Goal: Task Accomplishment & Management: Manage account settings

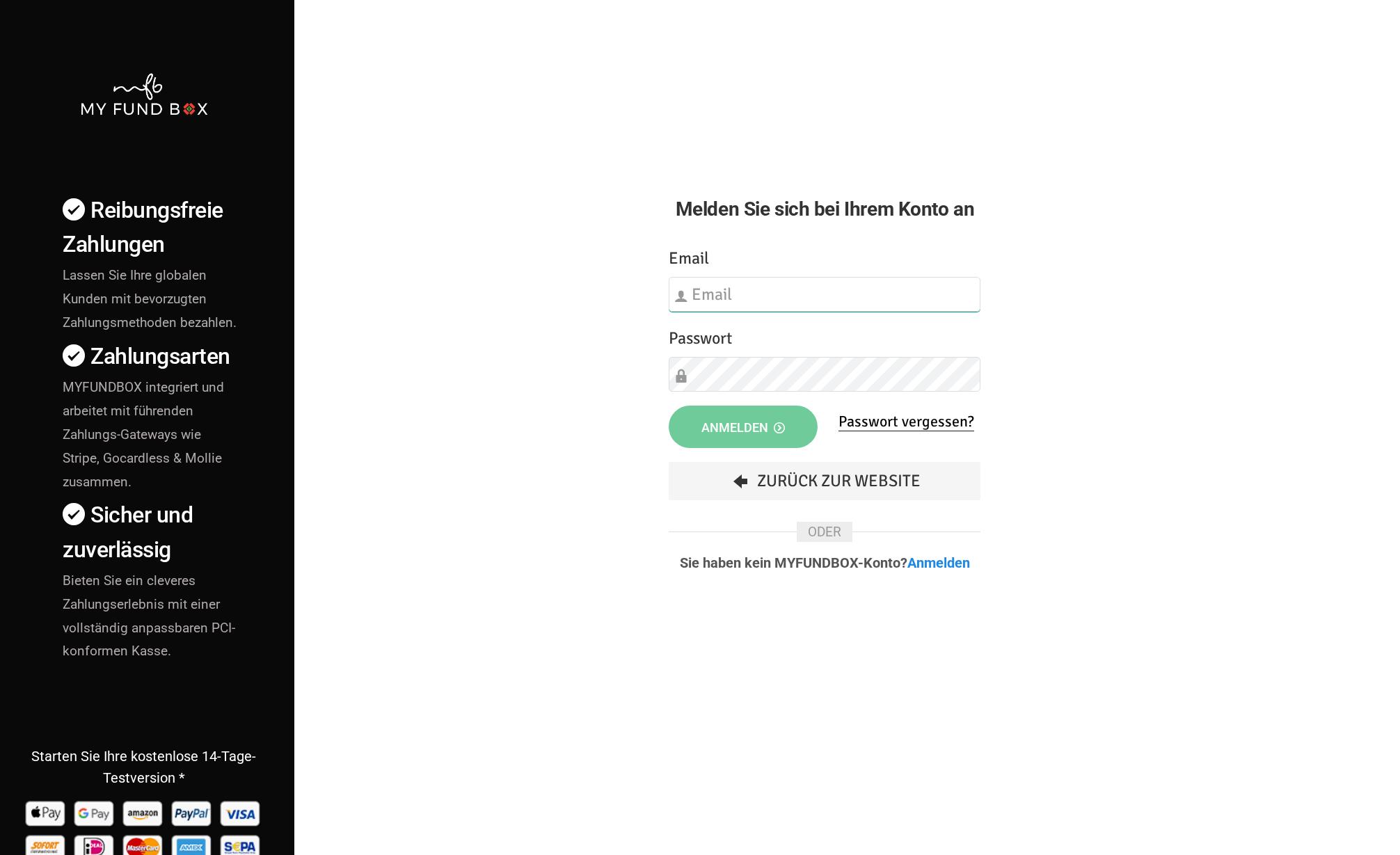
type input "[EMAIL_ADDRESS][DOMAIN_NAME]"
click at [715, 430] on span "Anmelden" at bounding box center [743, 427] width 84 height 15
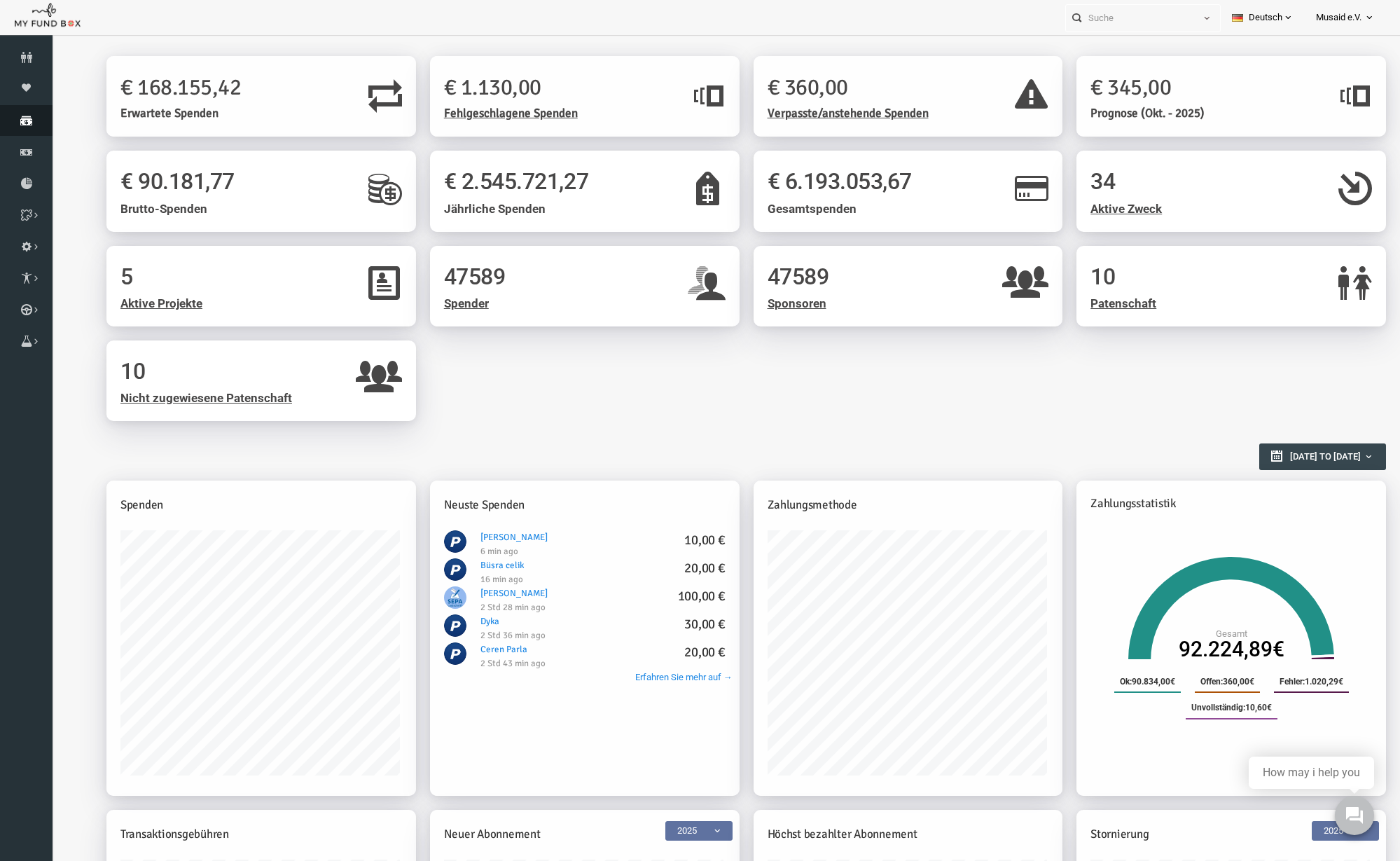
click at [21, 119] on icon at bounding box center [26, 120] width 52 height 11
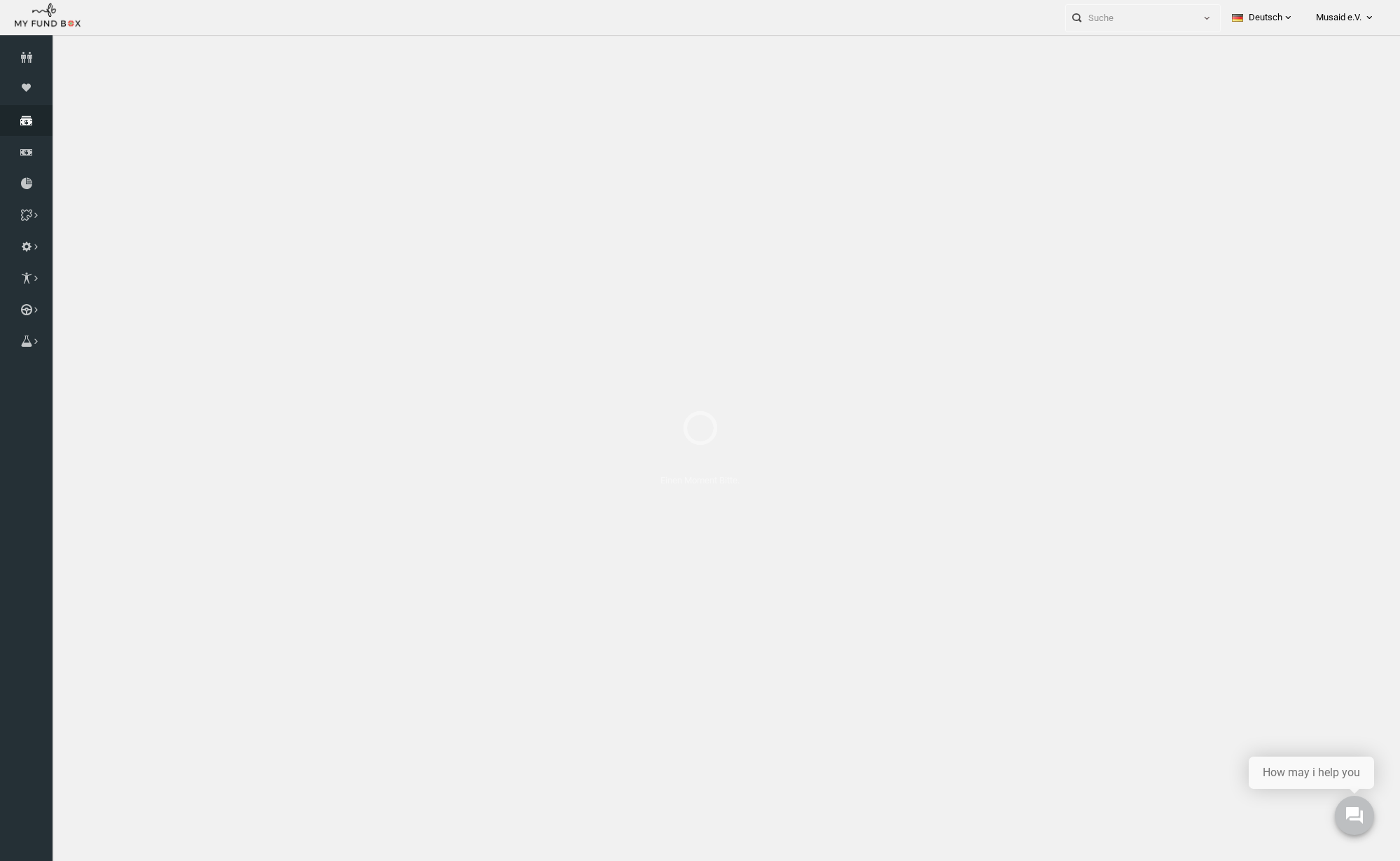
select select "100"
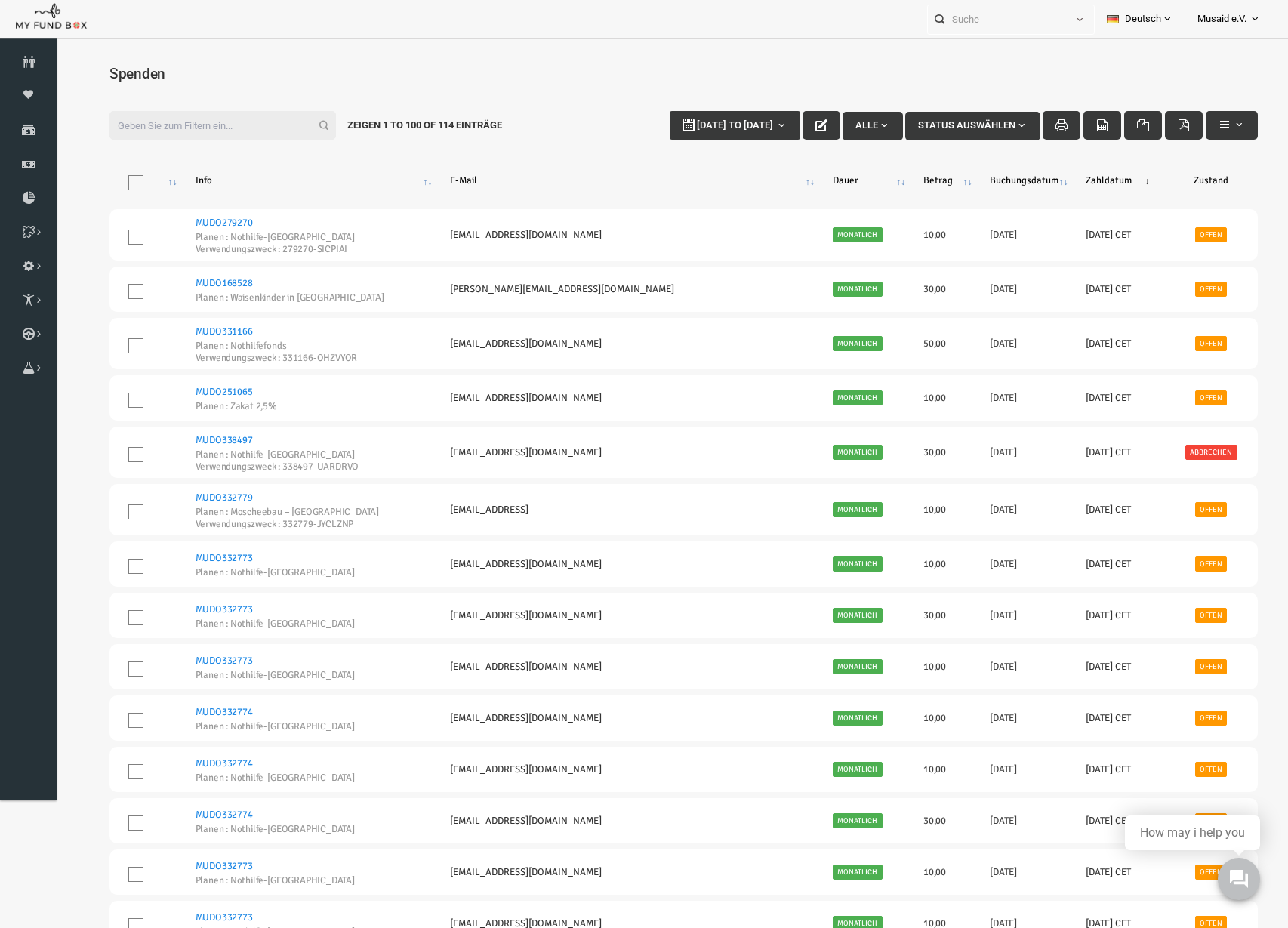
click at [1039, 57] on div "Spenden" at bounding box center [659, 81] width 1179 height 56
click at [0, 0] on link "Kurban Liste" at bounding box center [0, 0] width 0 height 0
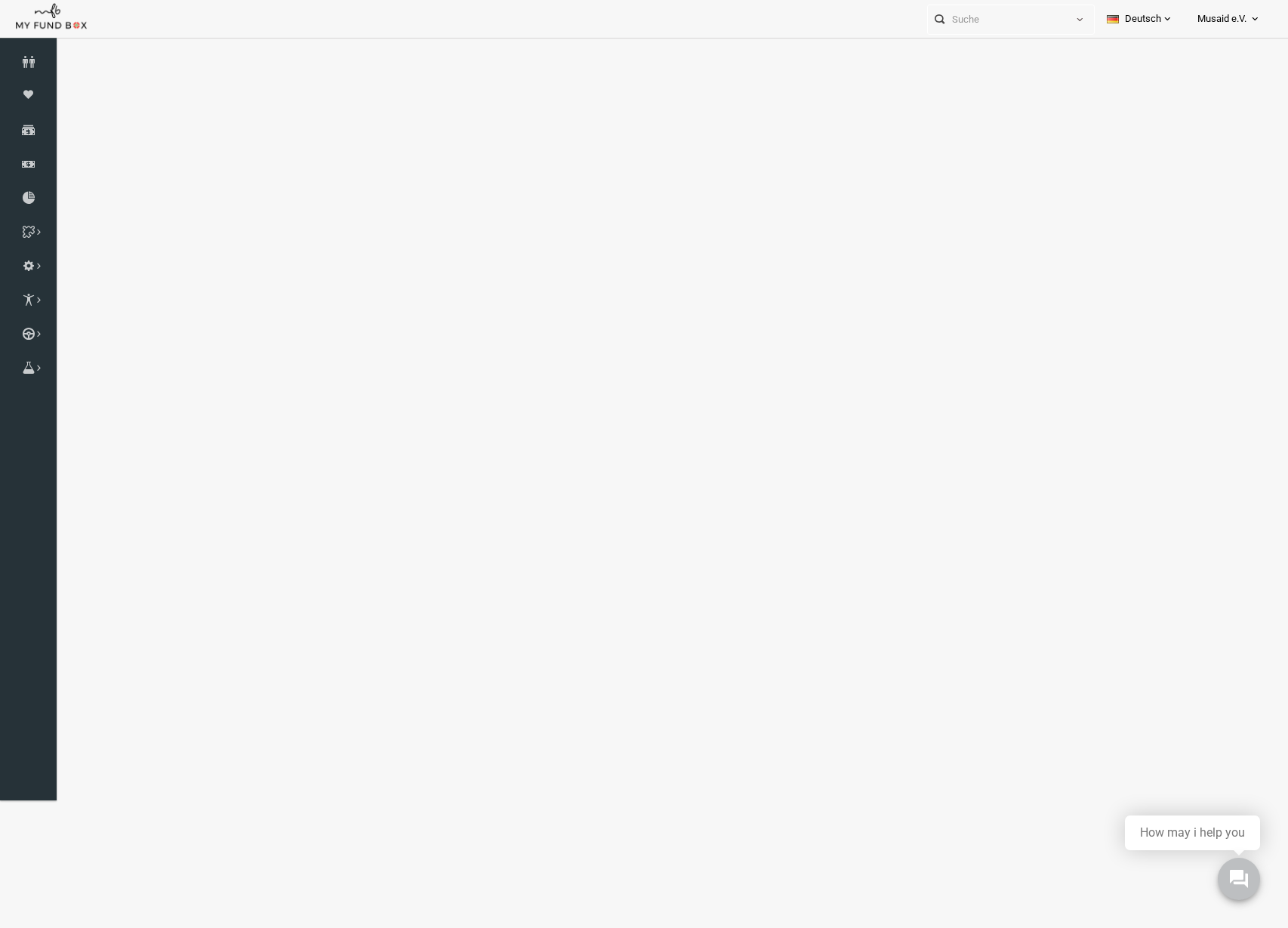
select select "100"
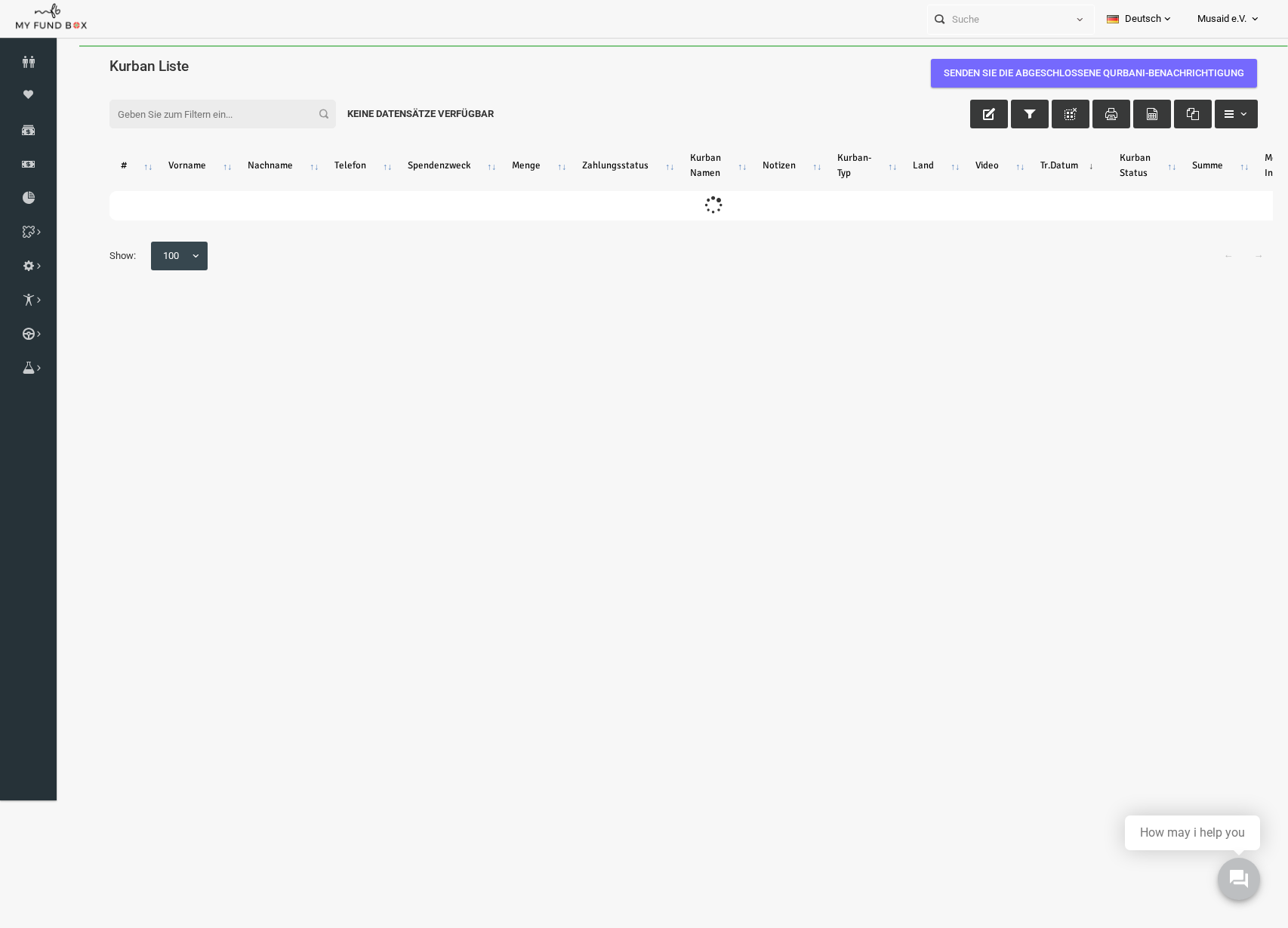
click at [202, 123] on input "Filter:" at bounding box center [197, 114] width 226 height 29
click at [202, 124] on input "Filter:" at bounding box center [197, 114] width 226 height 29
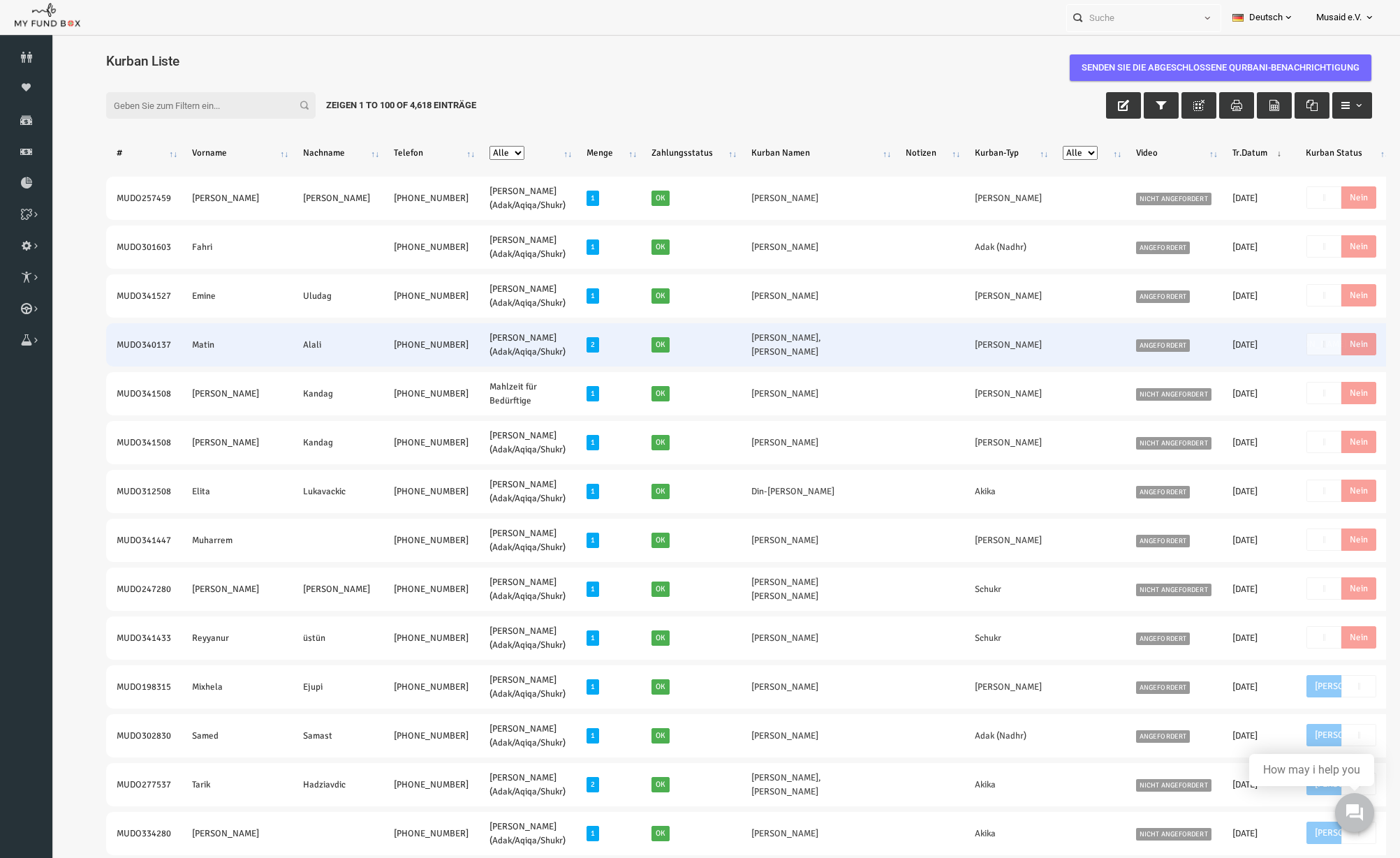
drag, startPoint x: 790, startPoint y: 348, endPoint x: 1316, endPoint y: 357, distance: 526.1
click at [1316, 357] on tr "MUDO340137 Matin Alali +49 1745804586 Nafilah Kurban (Adak/Aqiqa/Shukr) 2 Ok Ha…" at bounding box center [785, 345] width 1413 height 44
click at [1366, 357] on td "€ 200,00" at bounding box center [1399, 345] width 67 height 44
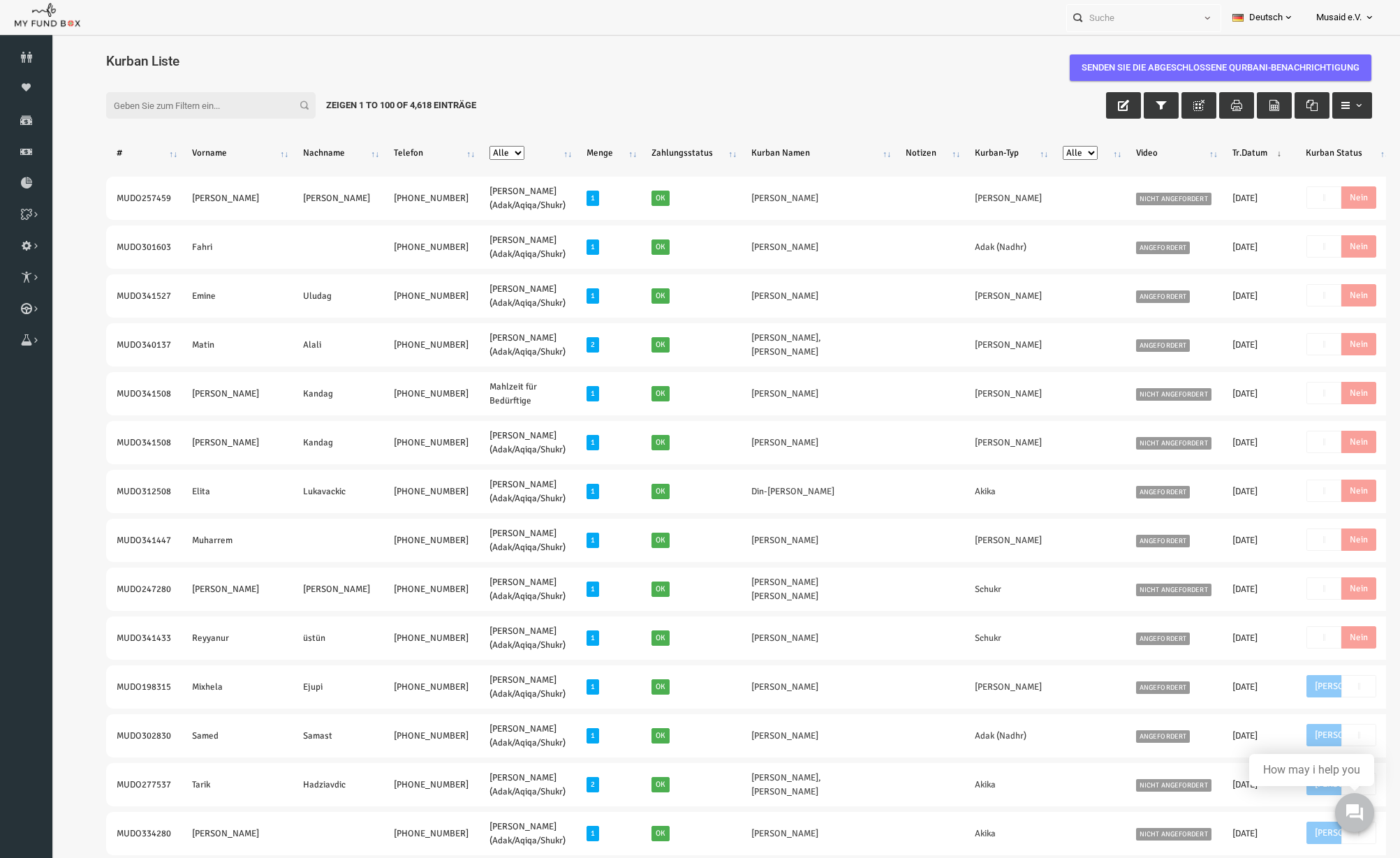
drag, startPoint x: 1354, startPoint y: 349, endPoint x: 77, endPoint y: 411, distance: 1278.5
click at [34, 123] on icon at bounding box center [26, 120] width 52 height 11
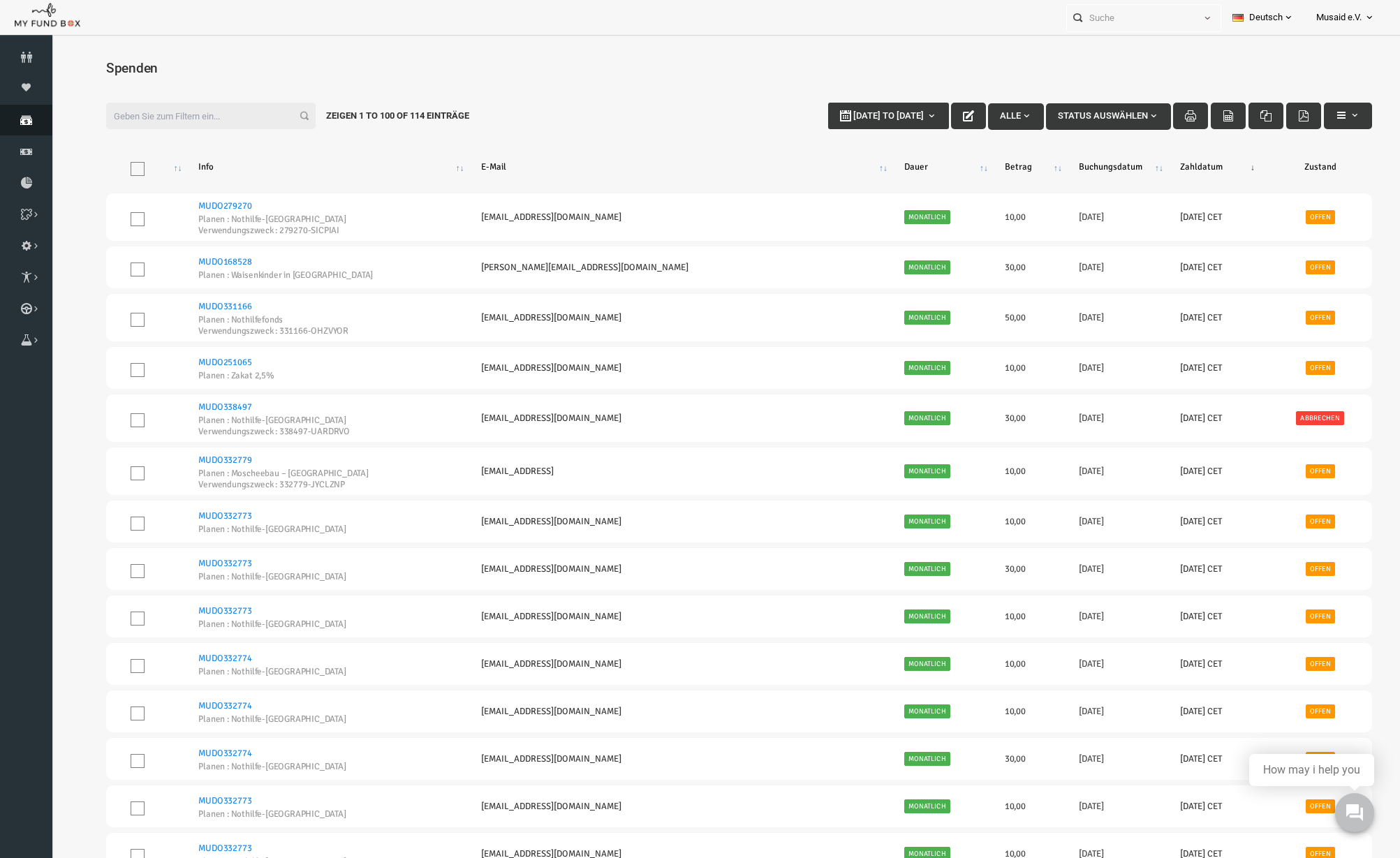
click at [21, 121] on icon at bounding box center [26, 120] width 52 height 11
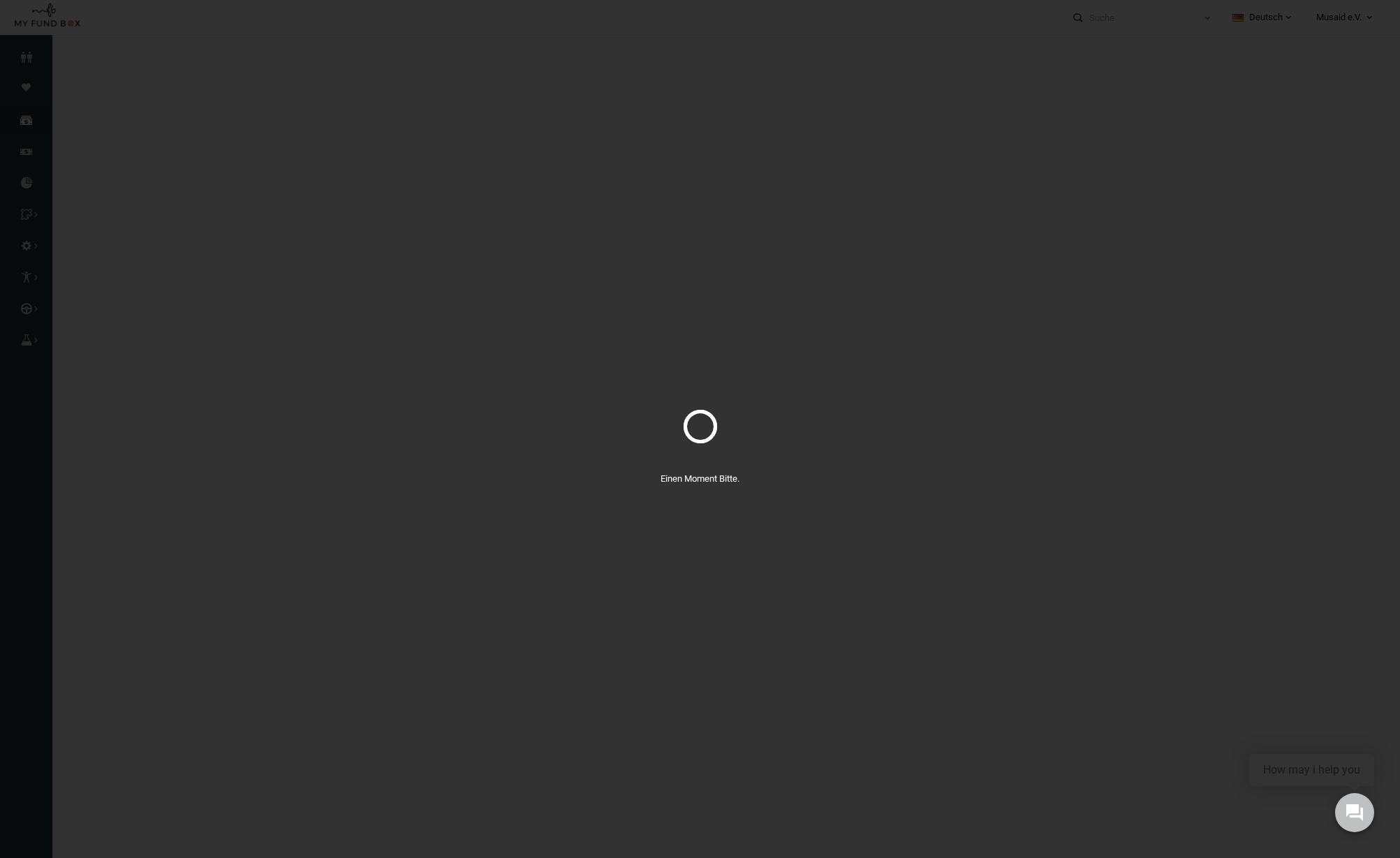
select select "100"
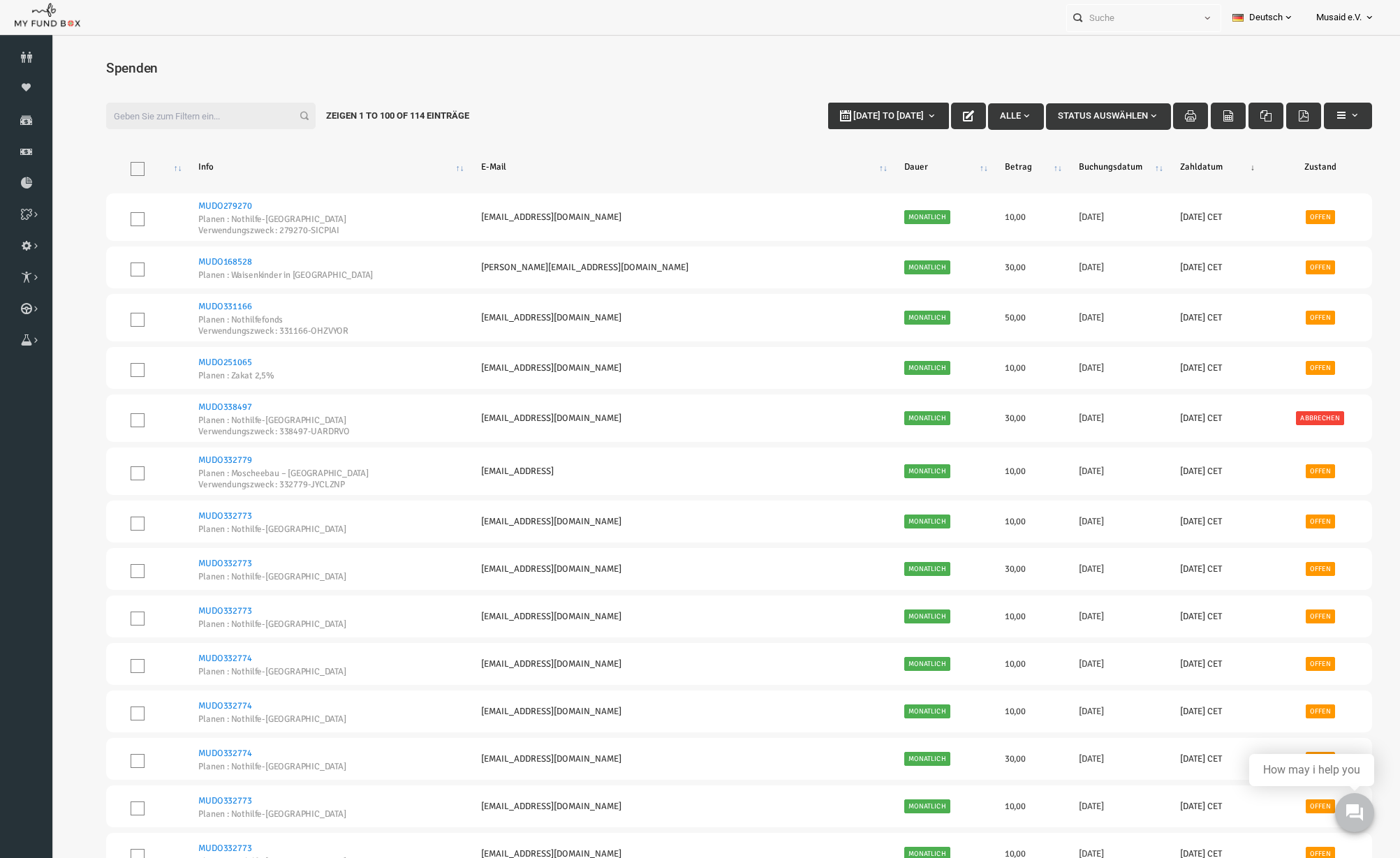
type input "[DATE]"
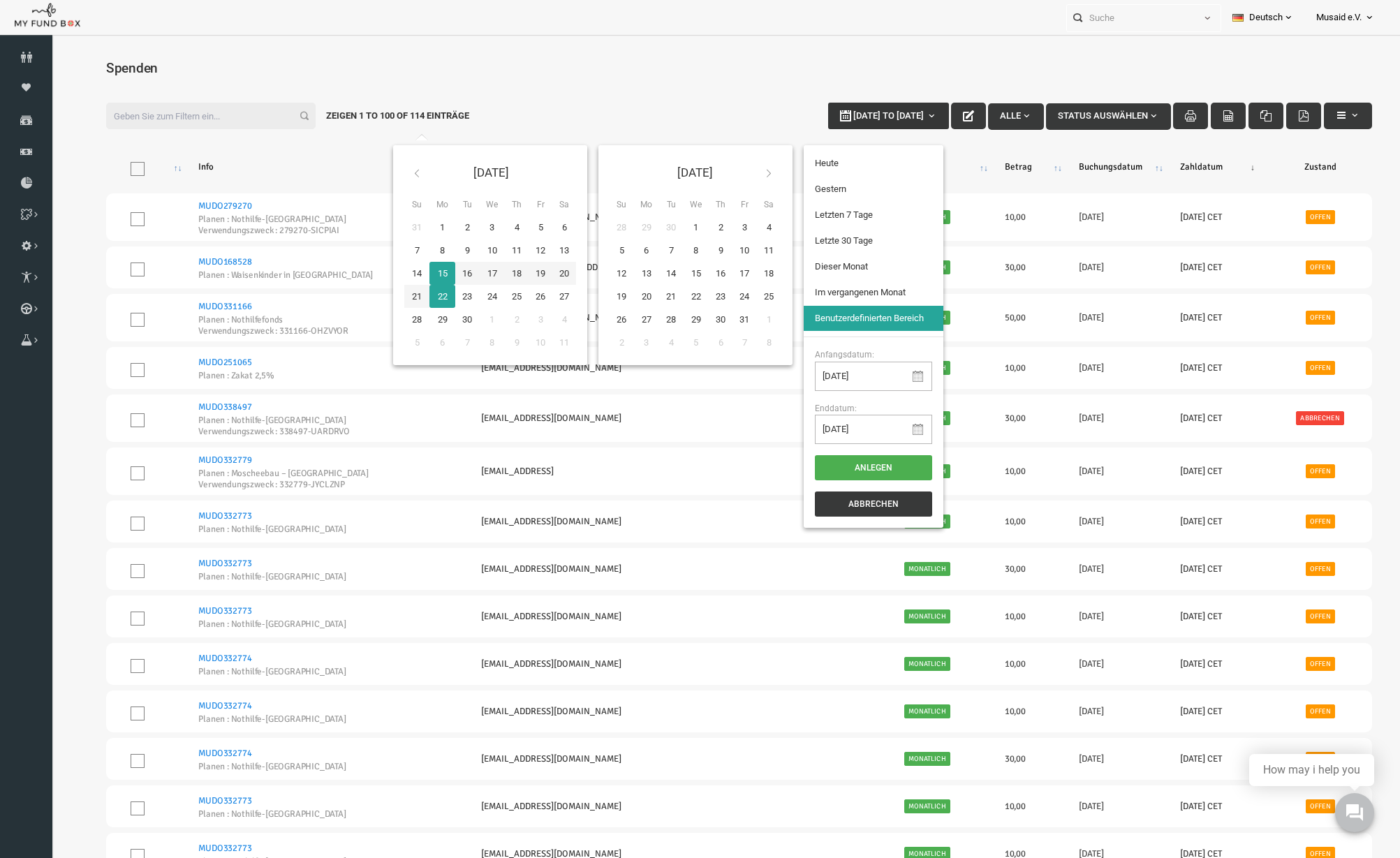
click at [897, 105] on button "[DATE] to [DATE]" at bounding box center [861, 116] width 121 height 27
type input "[DATE]"
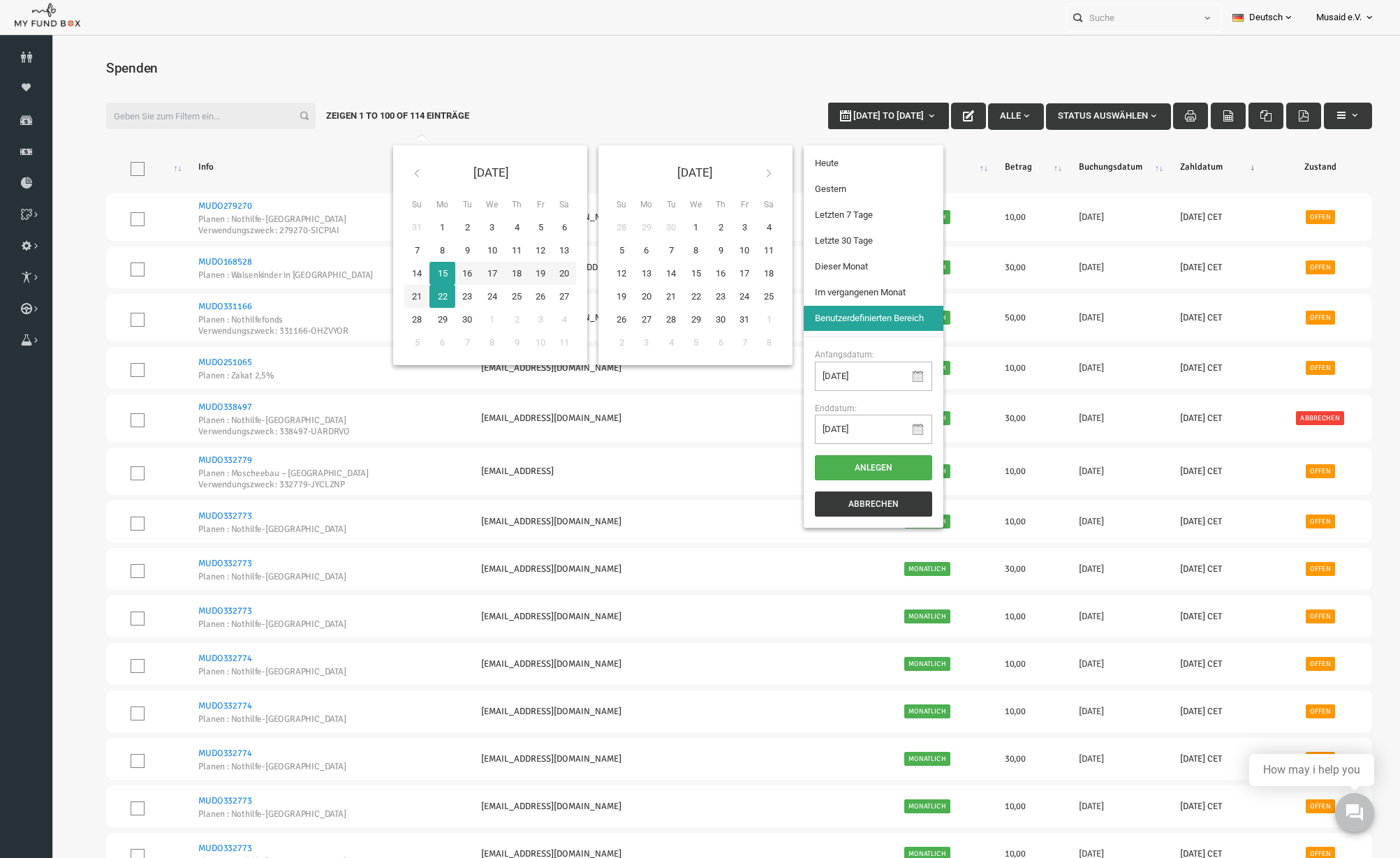
type input "[DATE]"
click at [844, 233] on li "Letzte 30 Tage" at bounding box center [846, 240] width 140 height 25
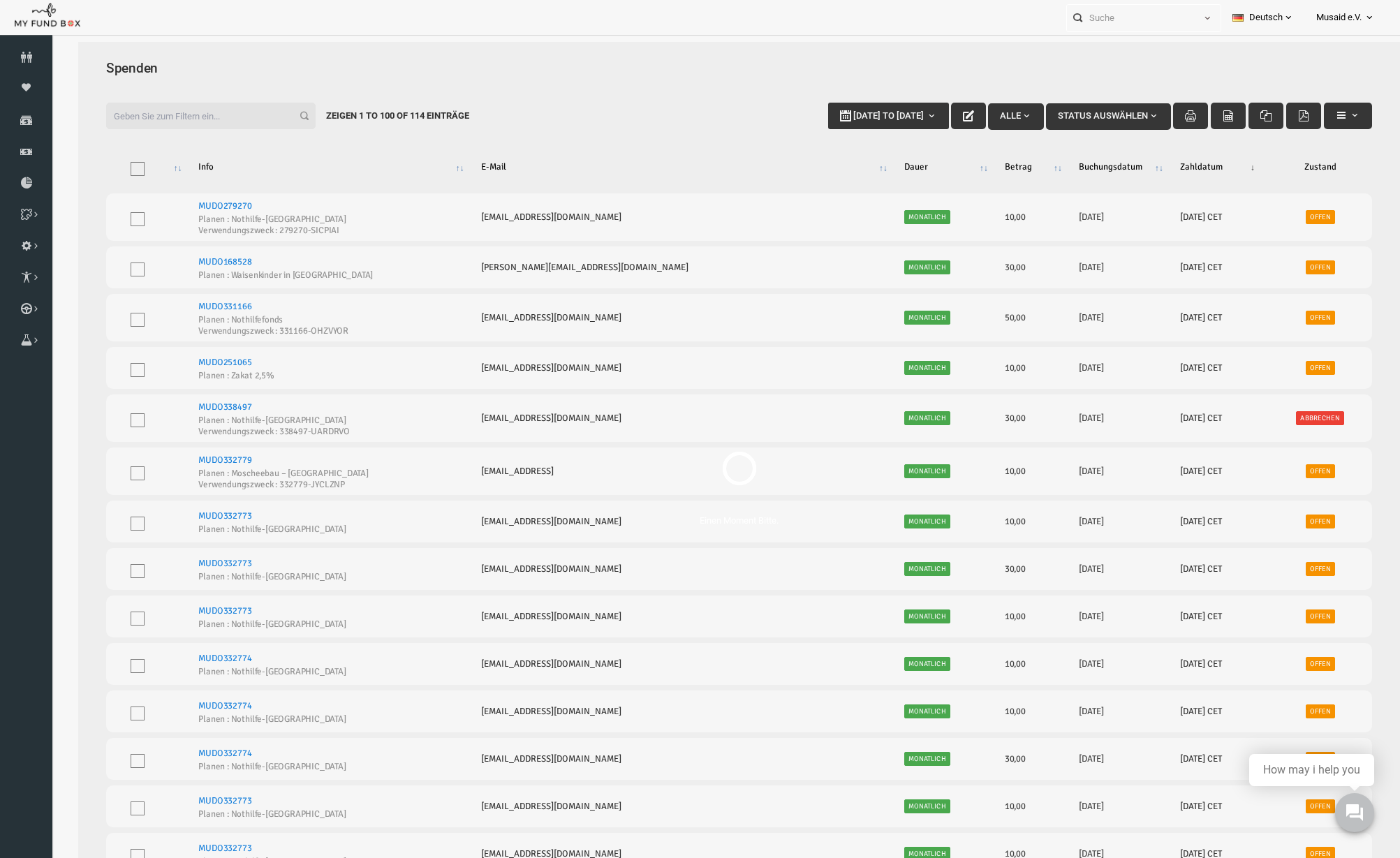
select select "100"
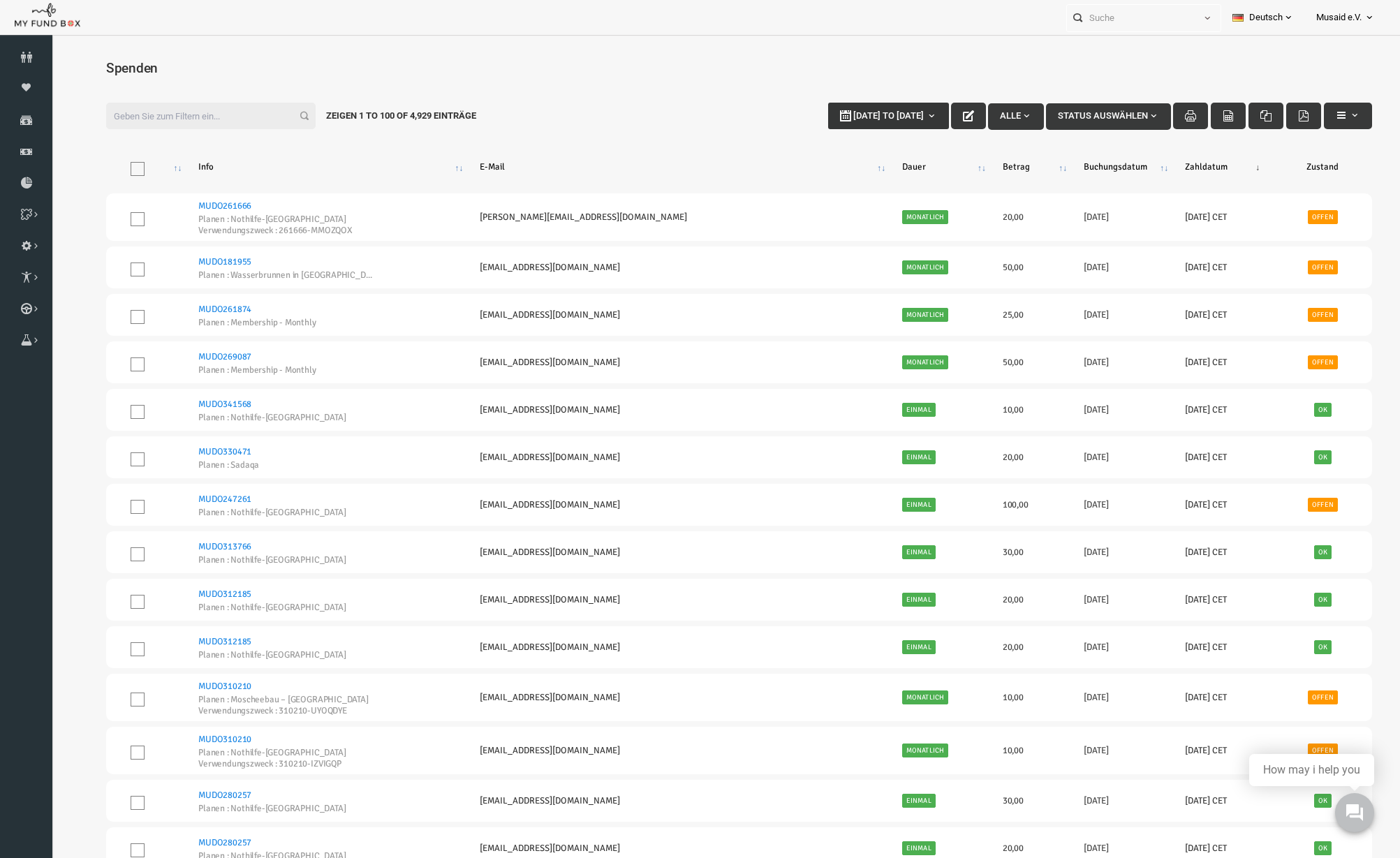
type input "[DATE]"
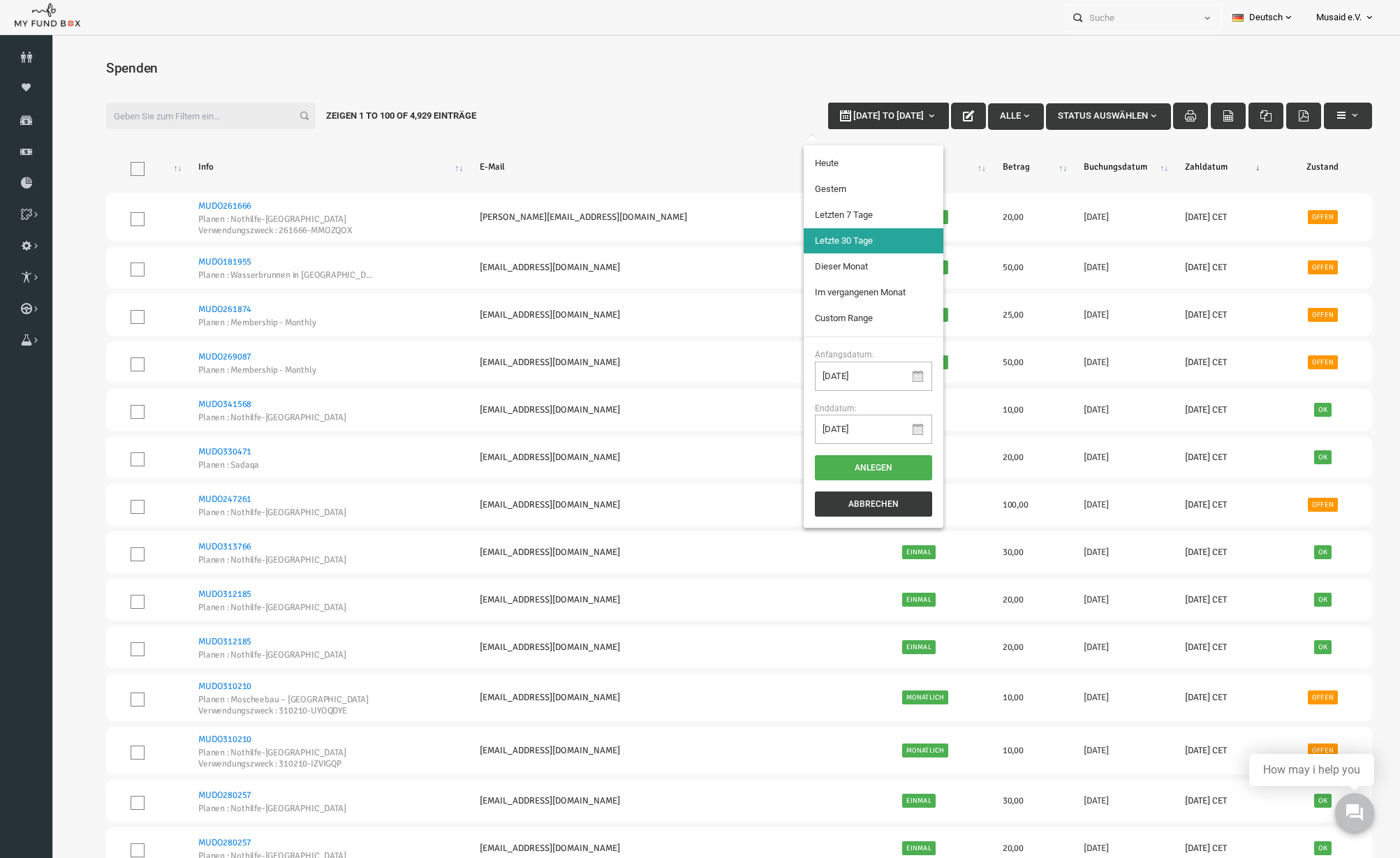
click at [869, 107] on button "[DATE] to [DATE]" at bounding box center [861, 116] width 121 height 27
type input "[DATE]"
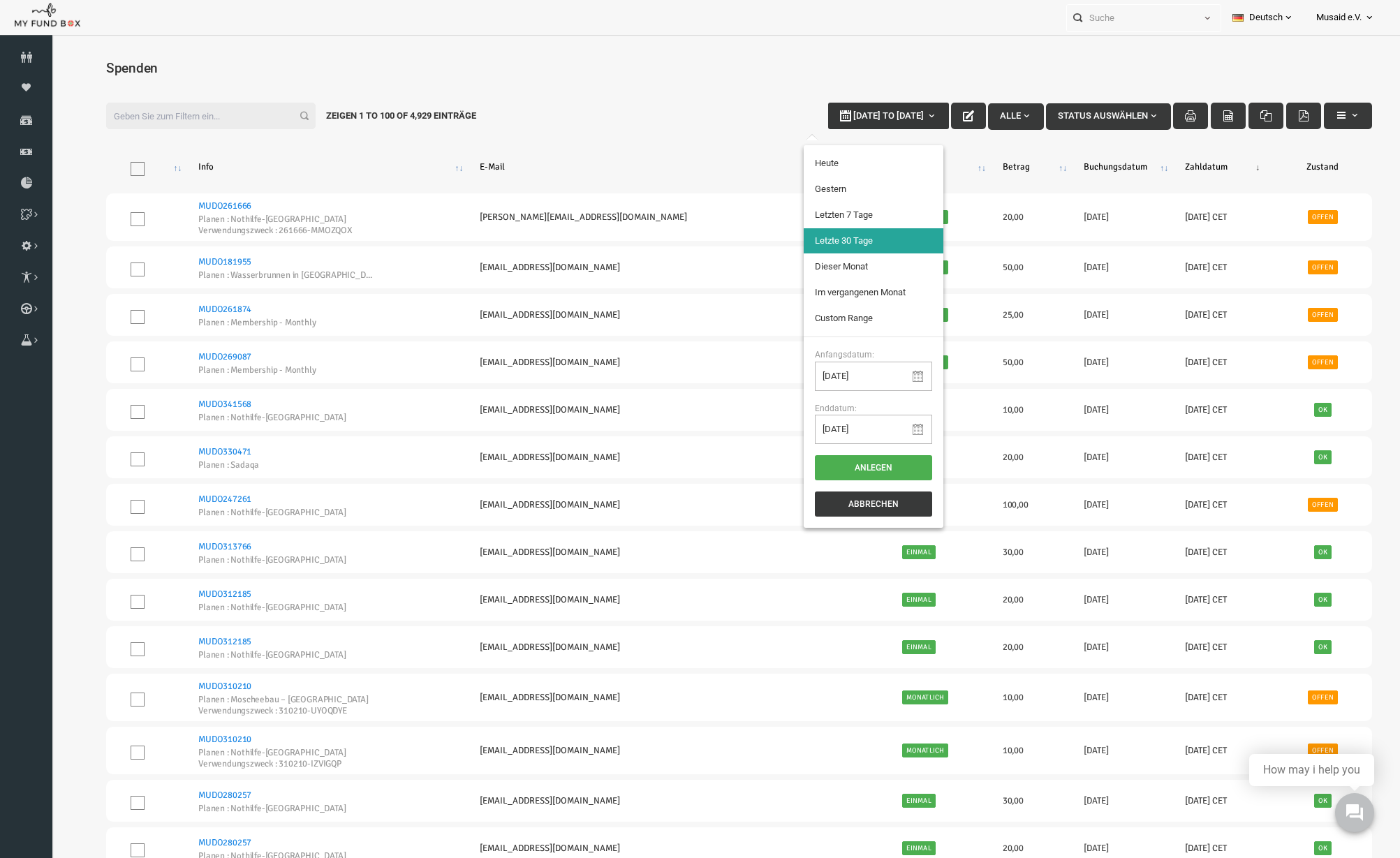
type input "01-09-2025"
type input "30-09-2025"
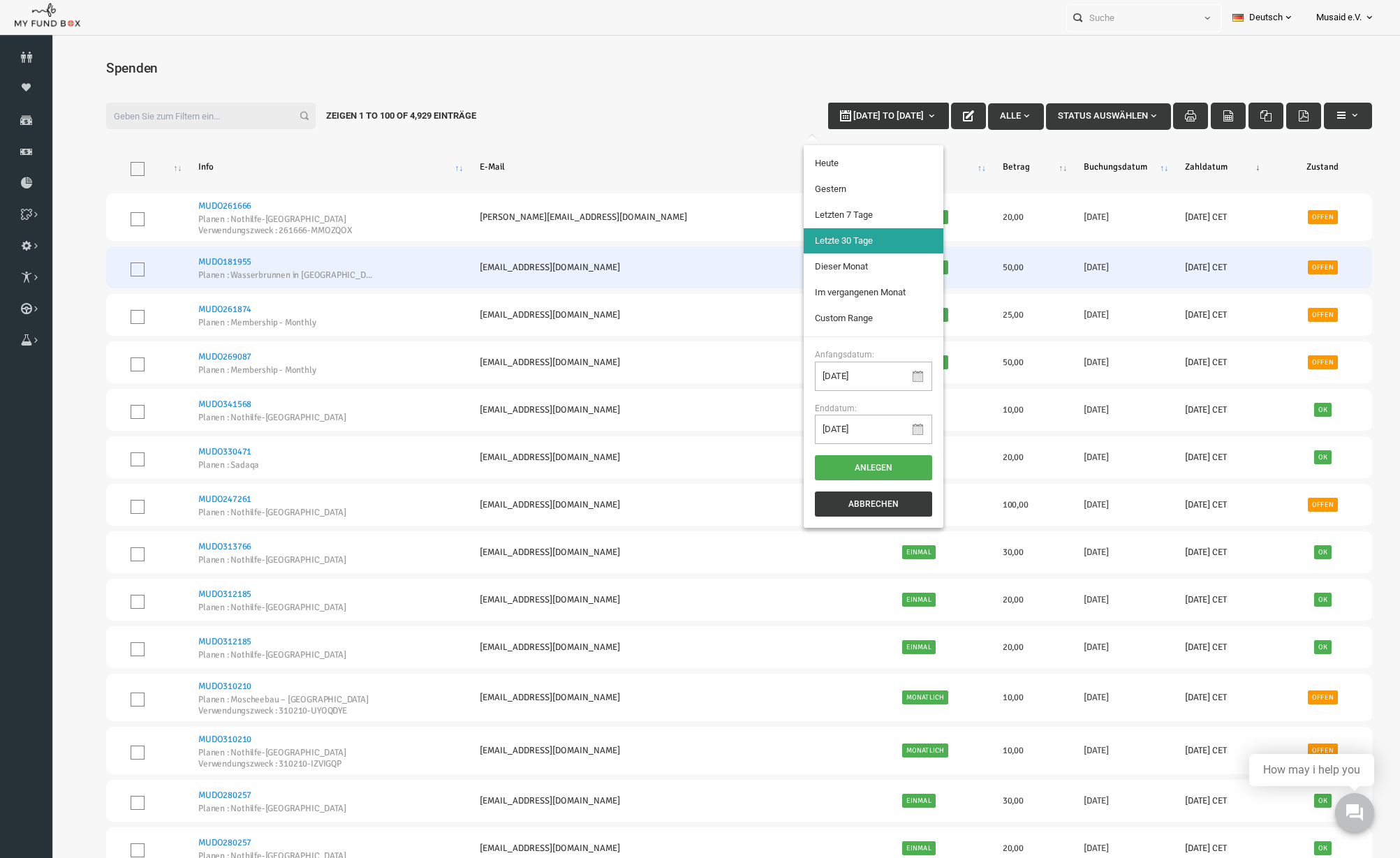
type input "[DATE]"
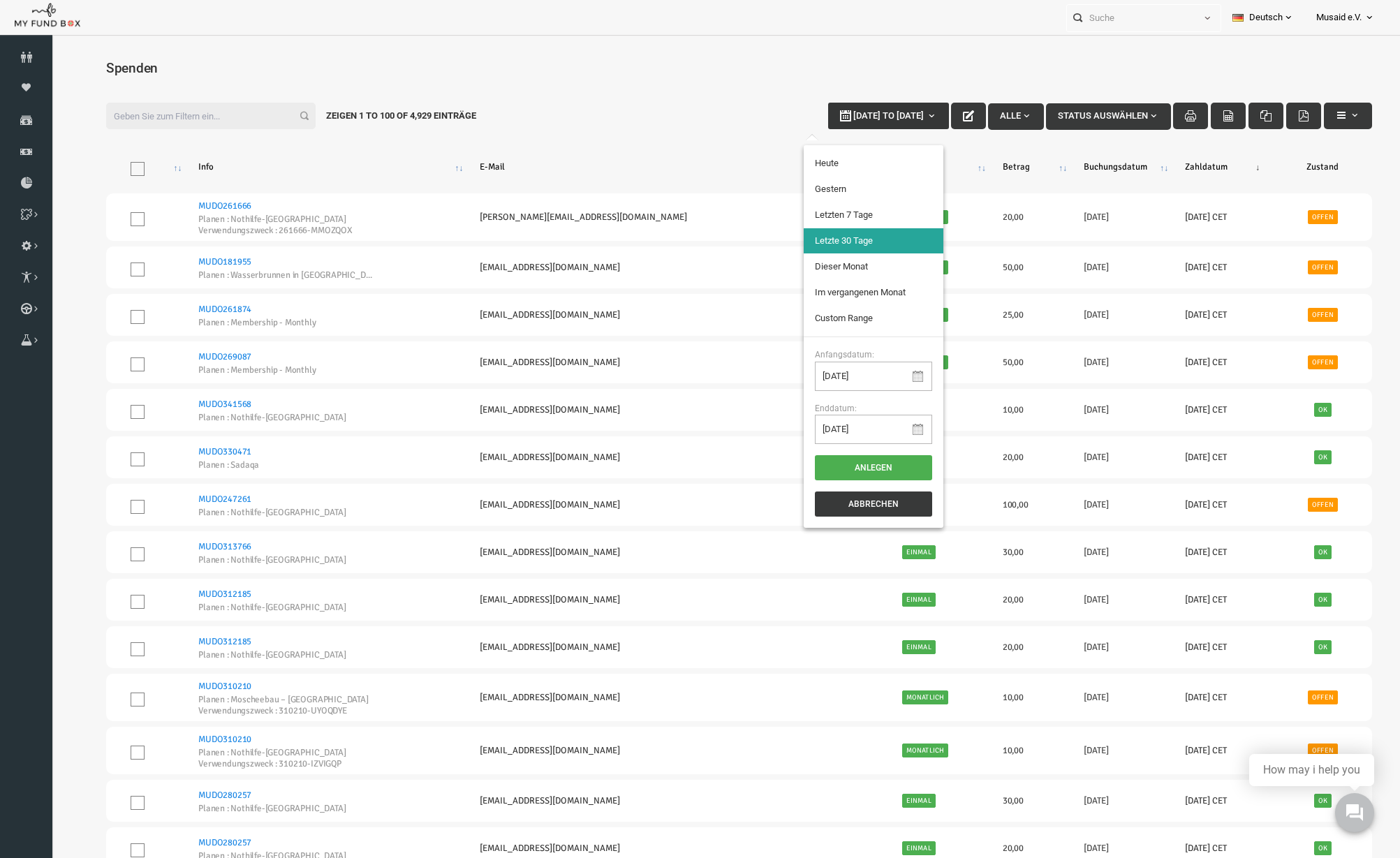
type input "01-09-2025"
type input "30-09-2025"
type input "01-08-2025"
type input "31-08-2025"
type input "[DATE]"
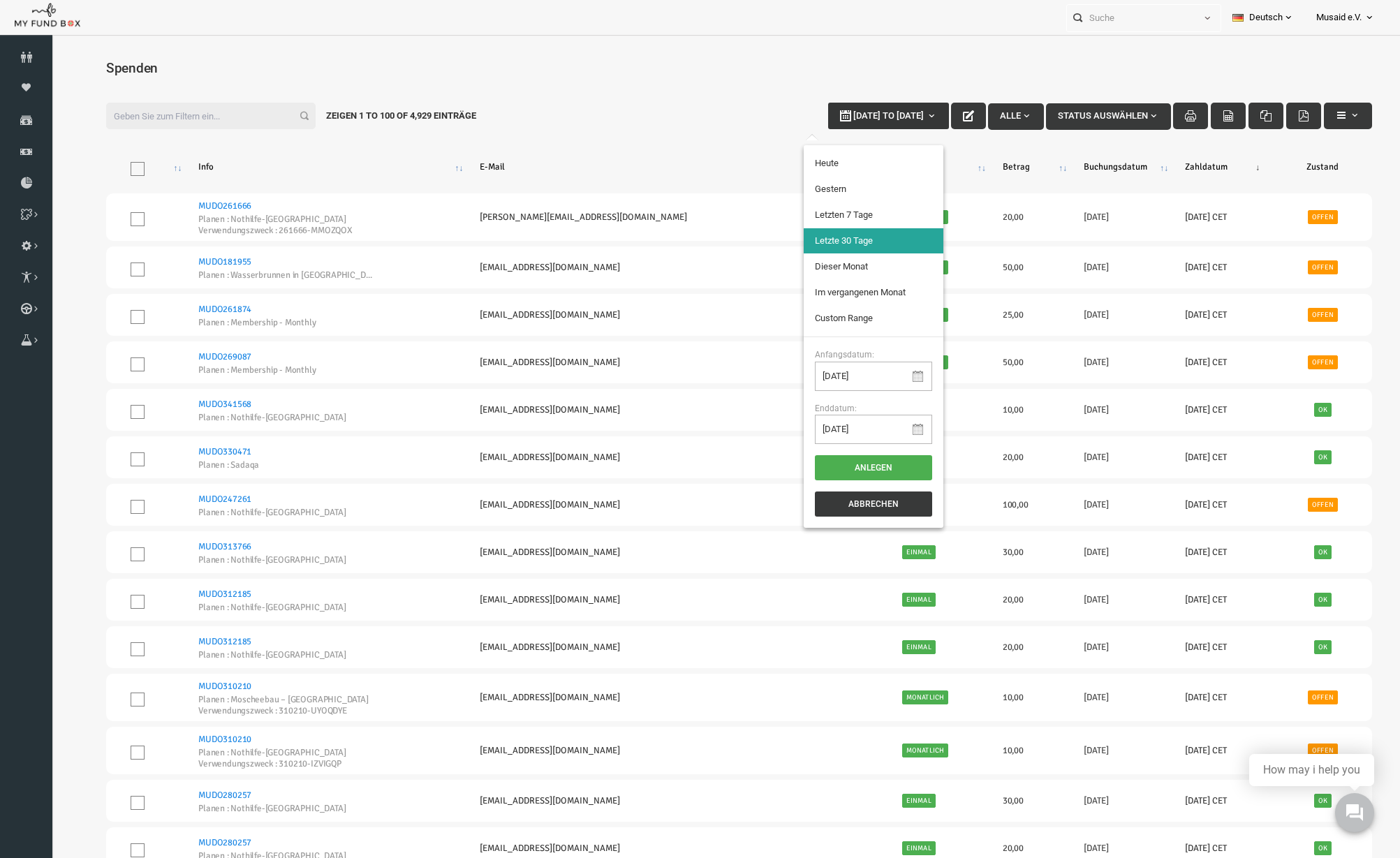
type input "[DATE]"
click at [844, 477] on button "Anlegen" at bounding box center [846, 467] width 117 height 25
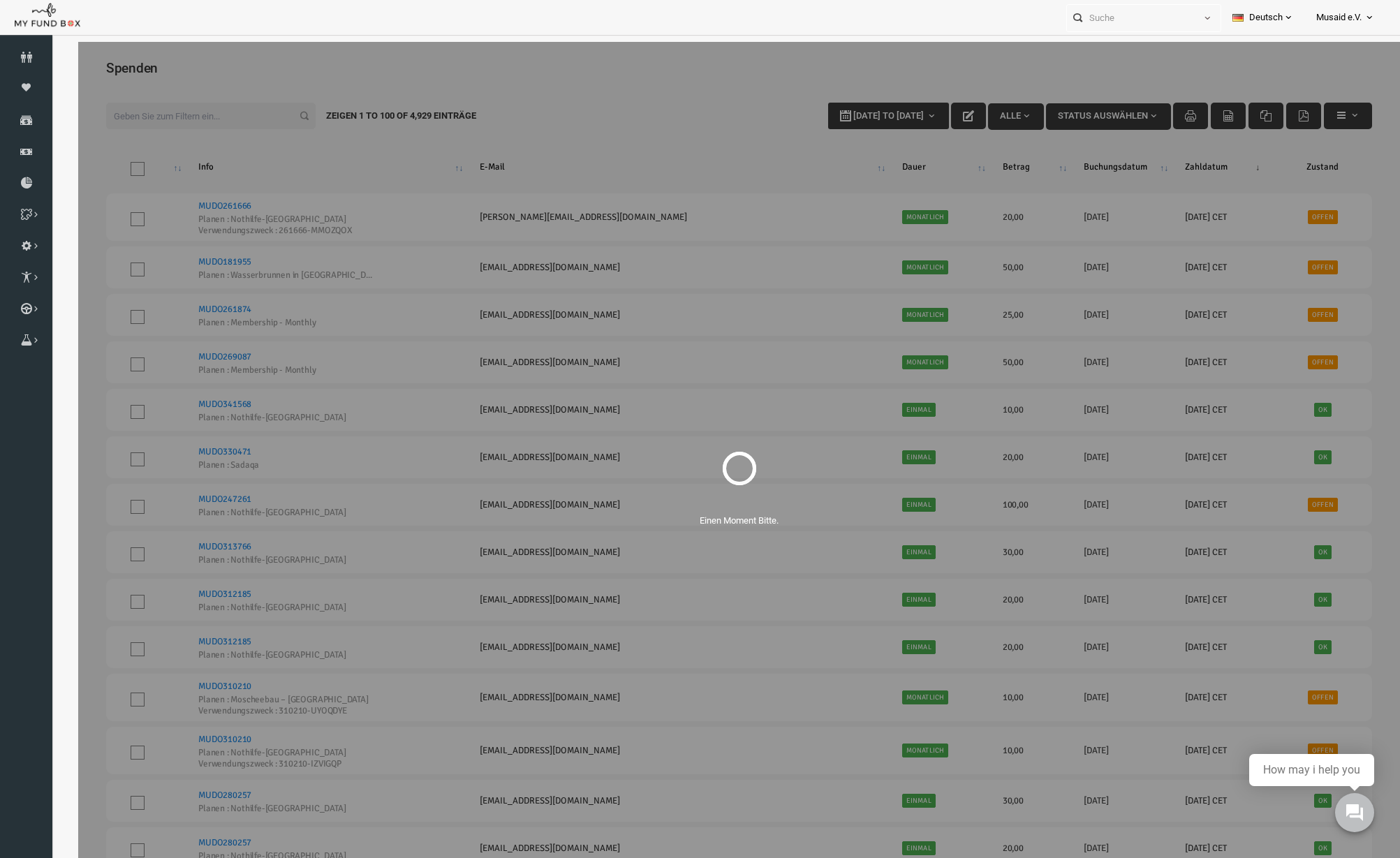
select select "100"
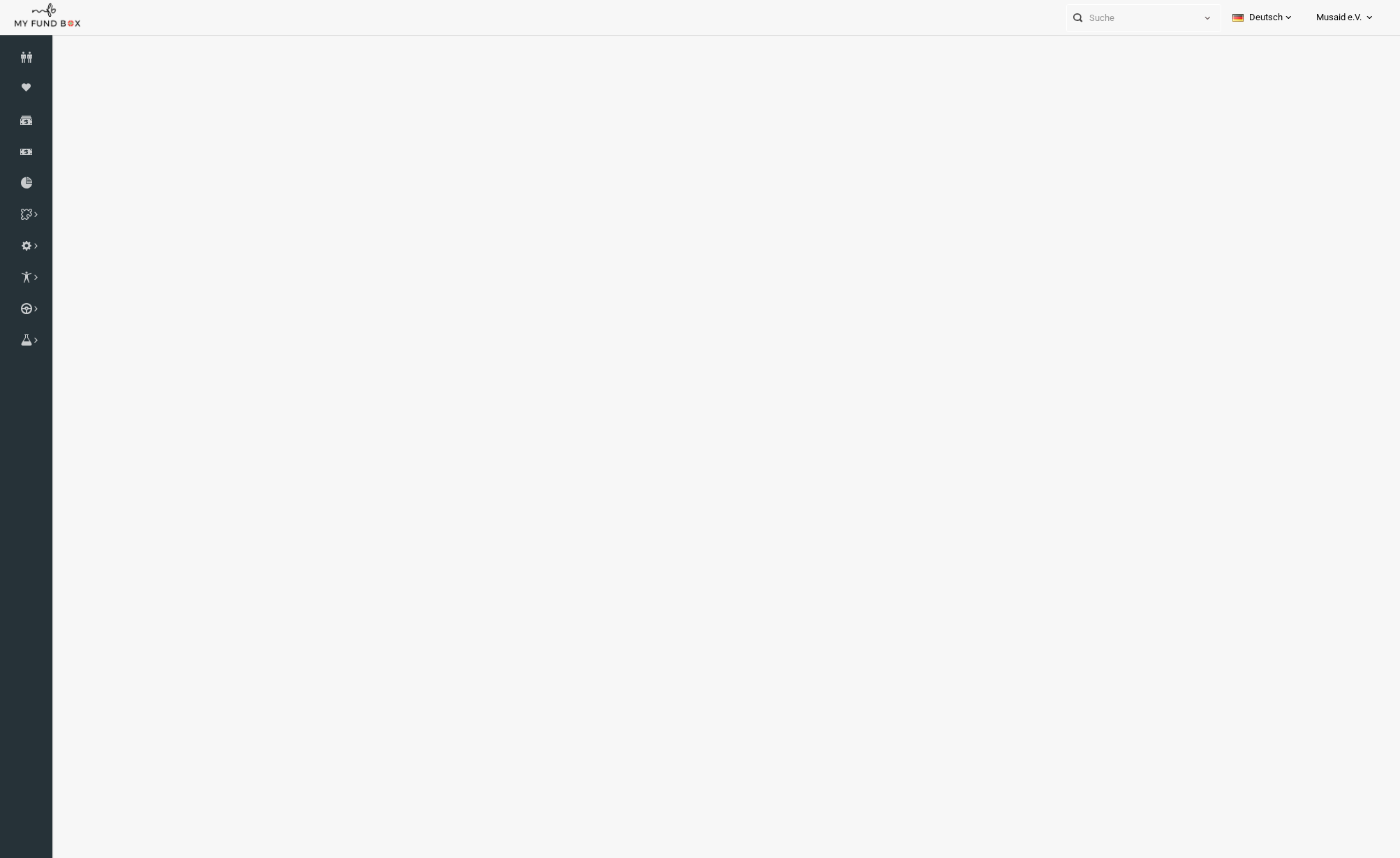
select select "100"
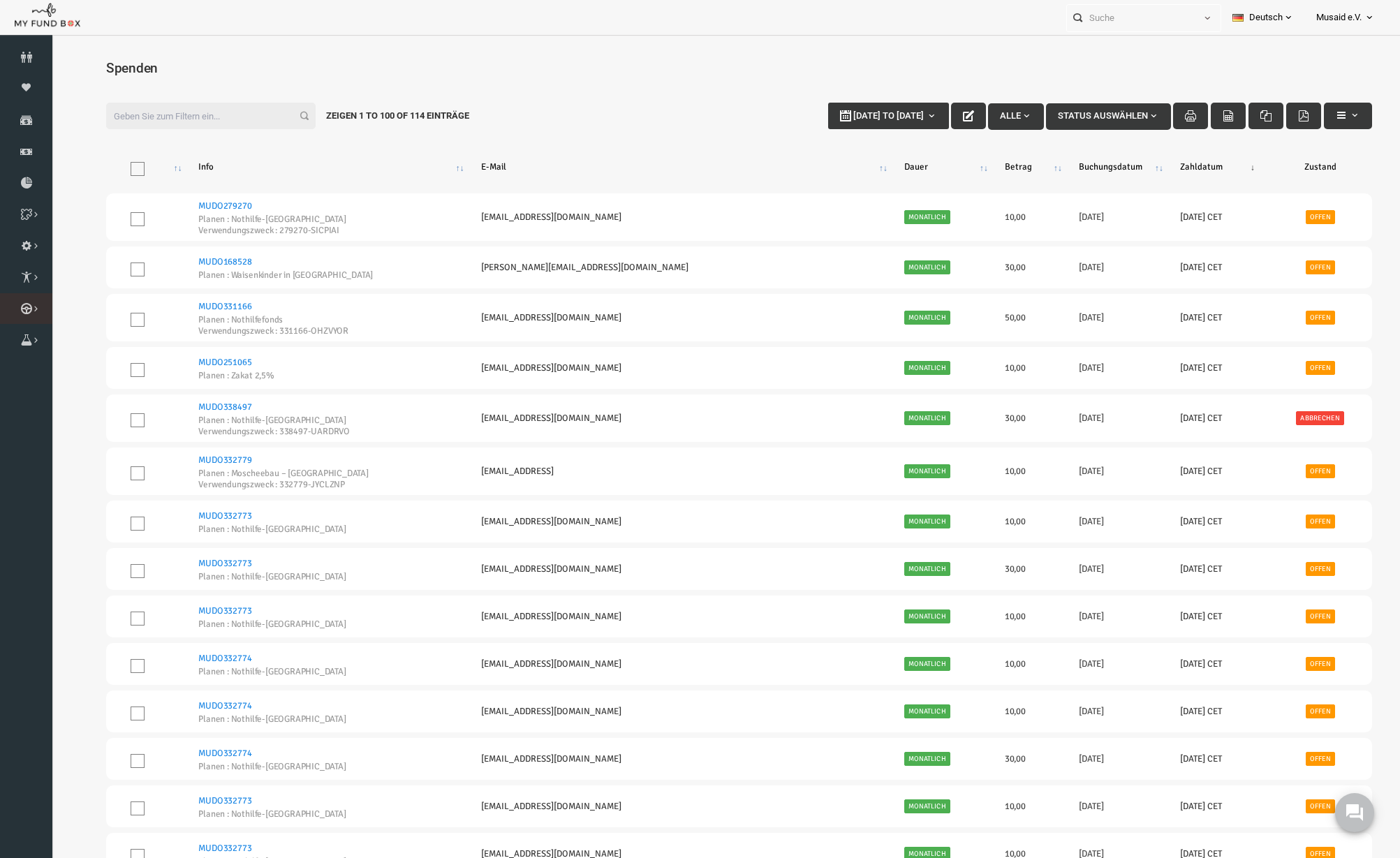
click at [0, 0] on link "Kurban Liste" at bounding box center [0, 0] width 0 height 0
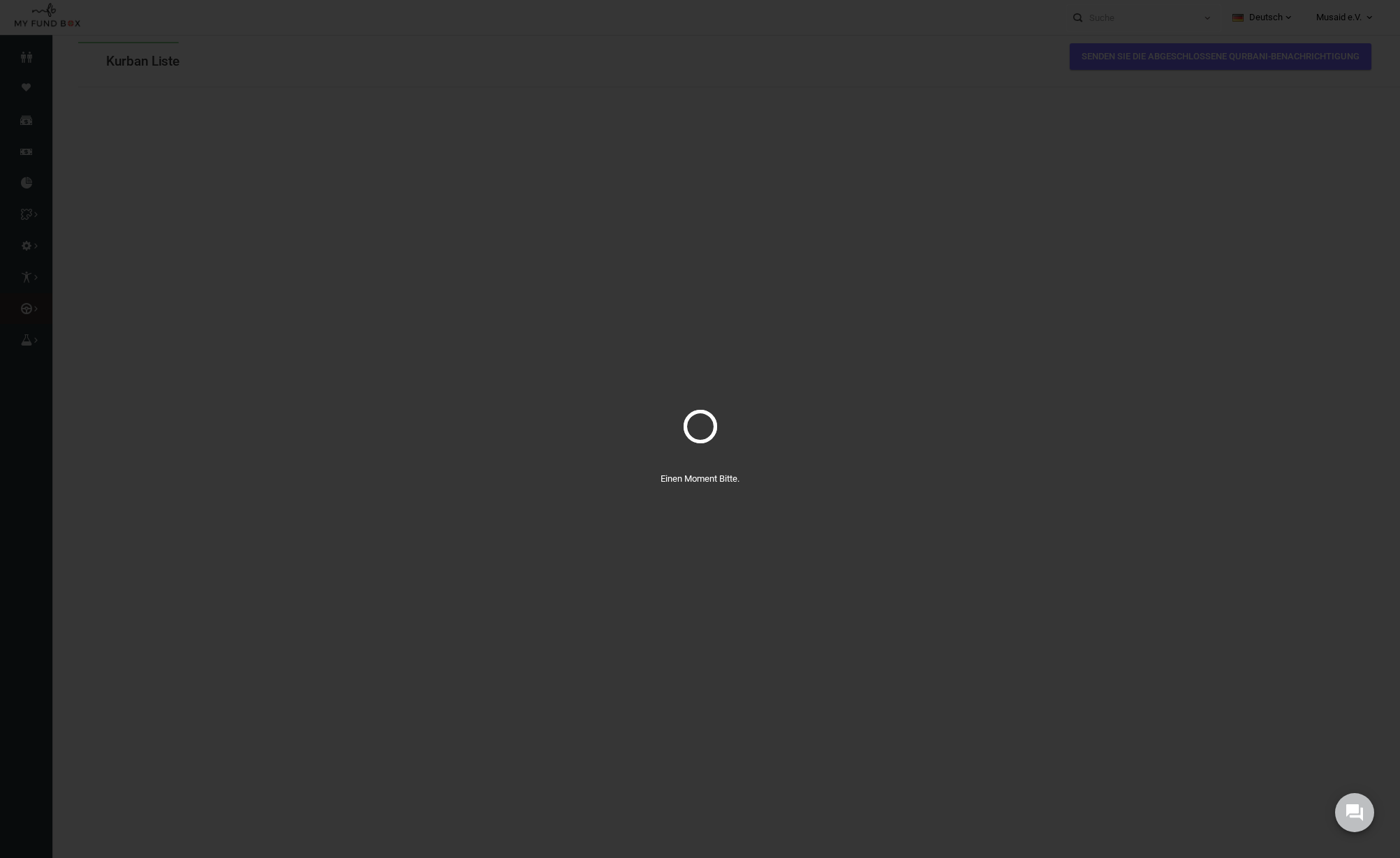
select select "100"
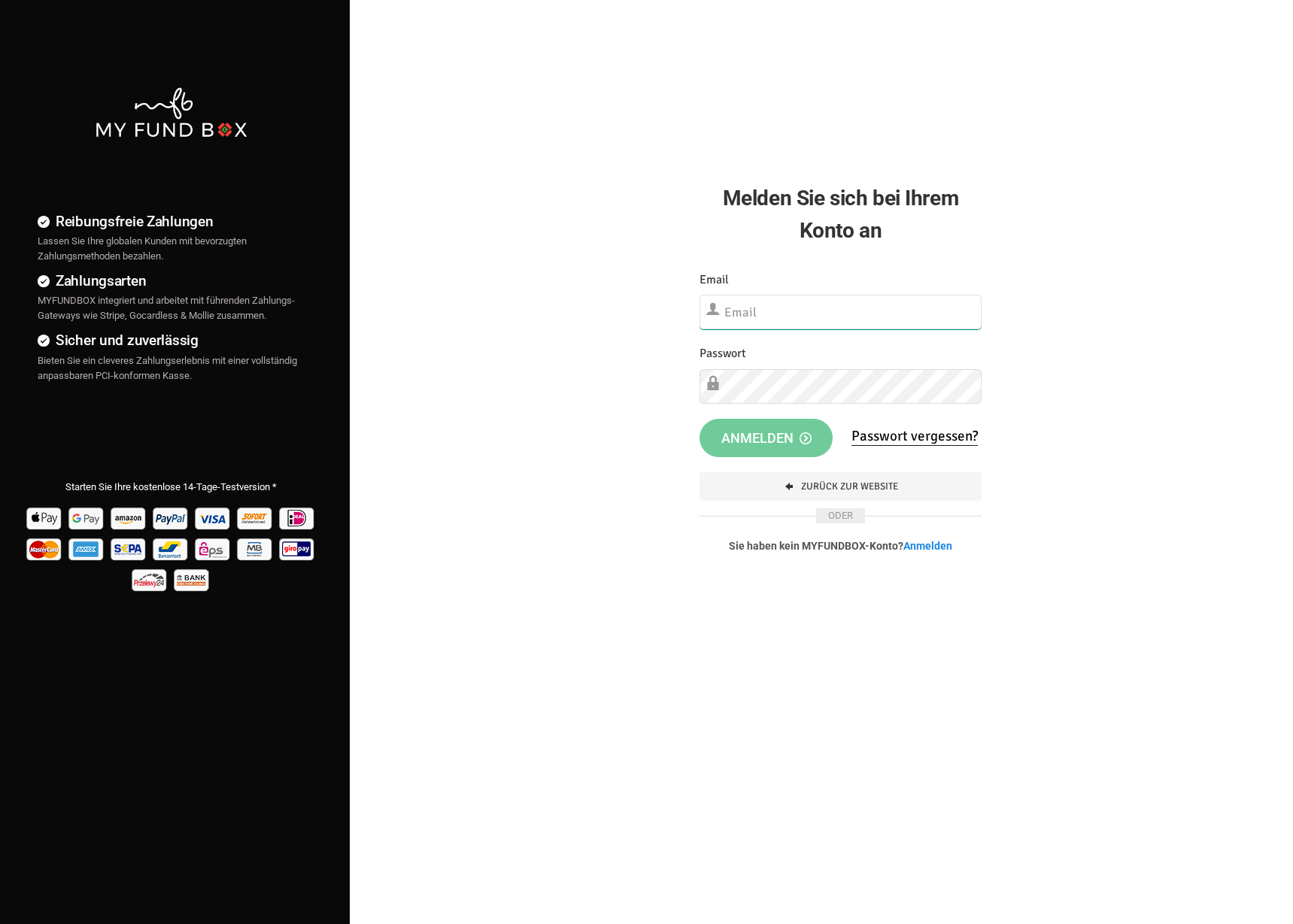
type input "[EMAIL_ADDRESS][DOMAIN_NAME]"
click at [780, 440] on span "Anmelden" at bounding box center [767, 438] width 91 height 16
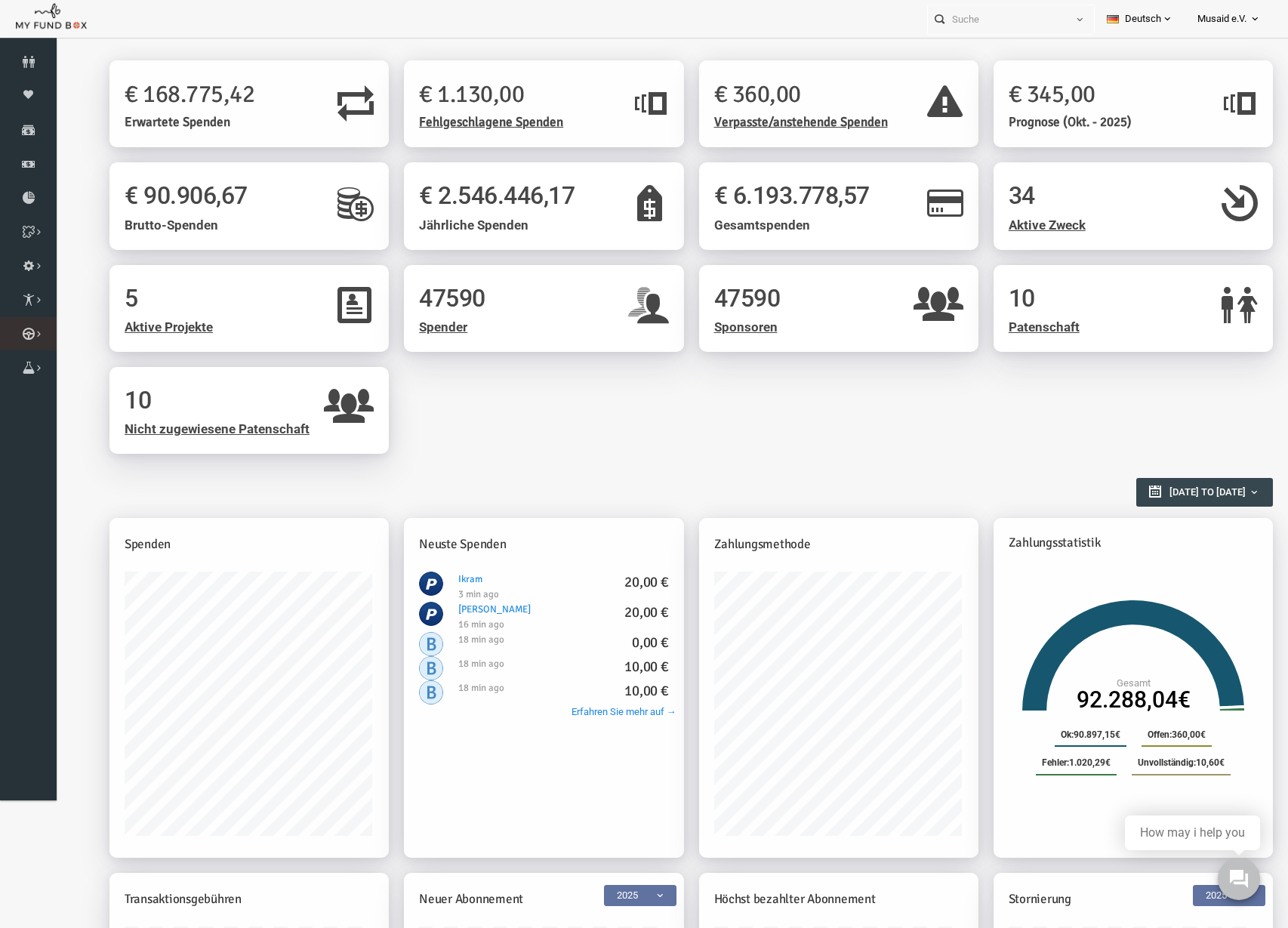
click at [0, 0] on link "Kurban Liste" at bounding box center [0, 0] width 0 height 0
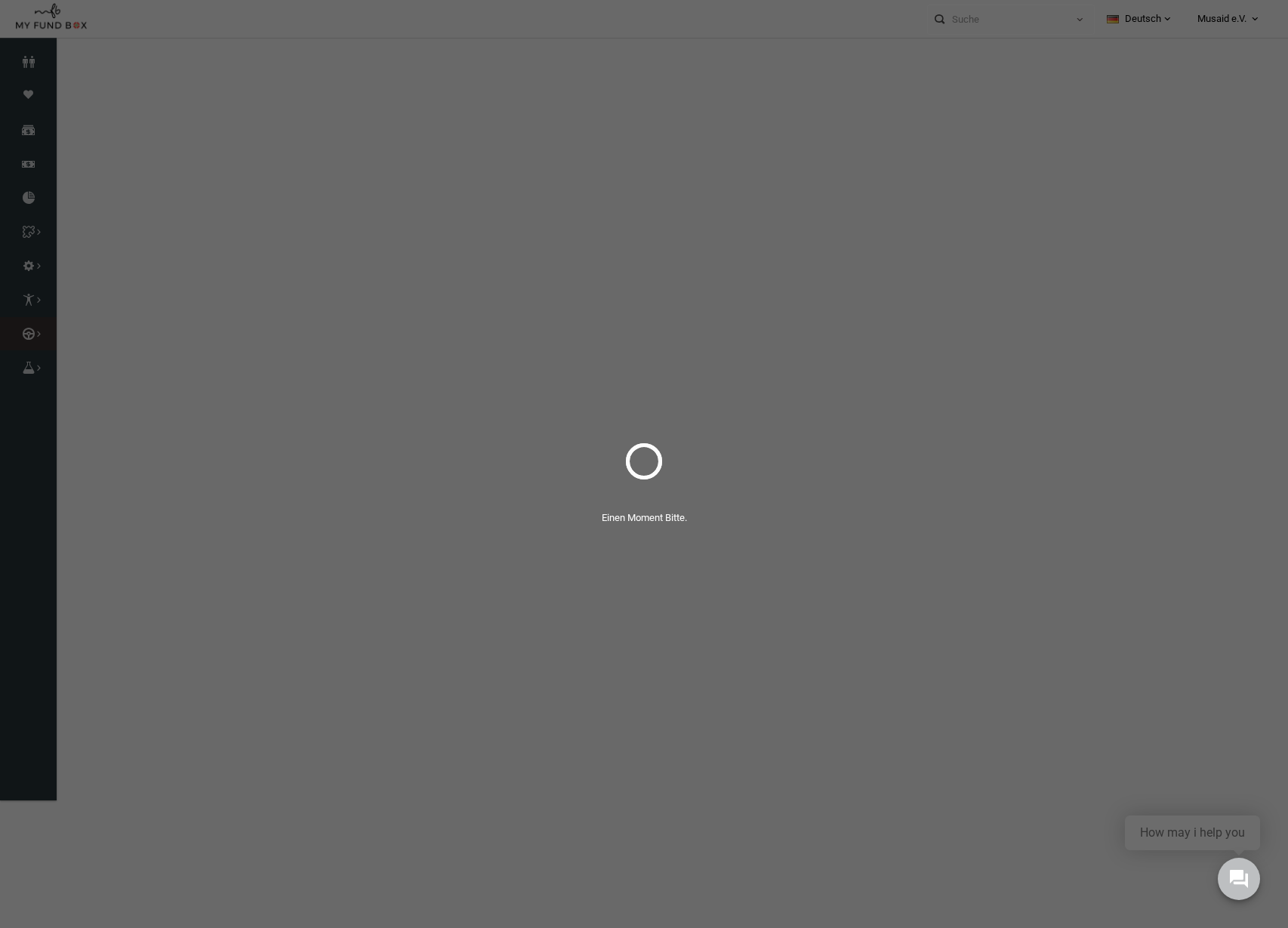
select select "100"
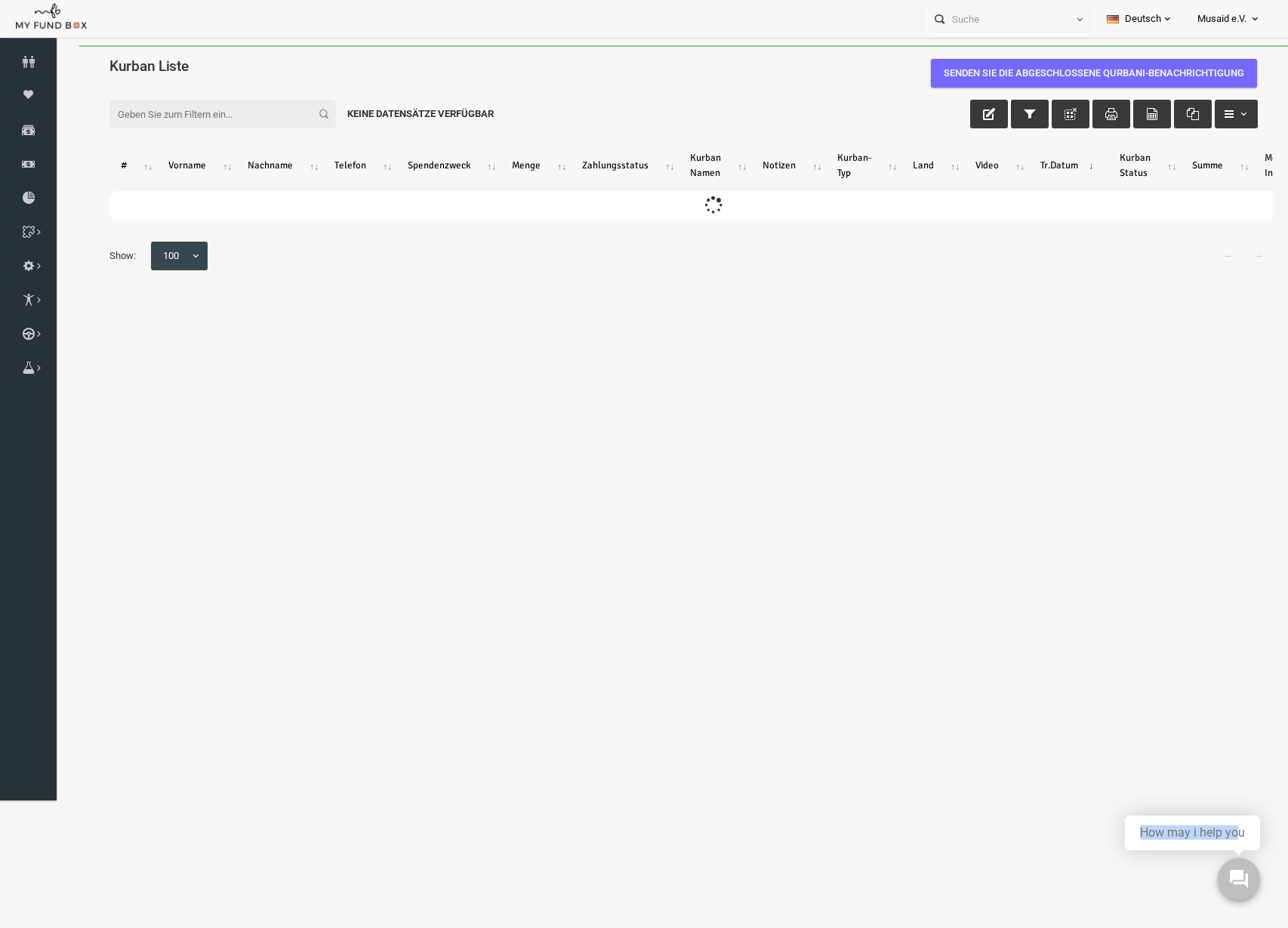
drag, startPoint x: 1295, startPoint y: 883, endPoint x: 1071, endPoint y: 839, distance: 228.3
click at [1251, 837] on div "How may i help you" at bounding box center [1193, 833] width 135 height 34
drag, startPoint x: 1305, startPoint y: 882, endPoint x: 1046, endPoint y: 850, distance: 261.0
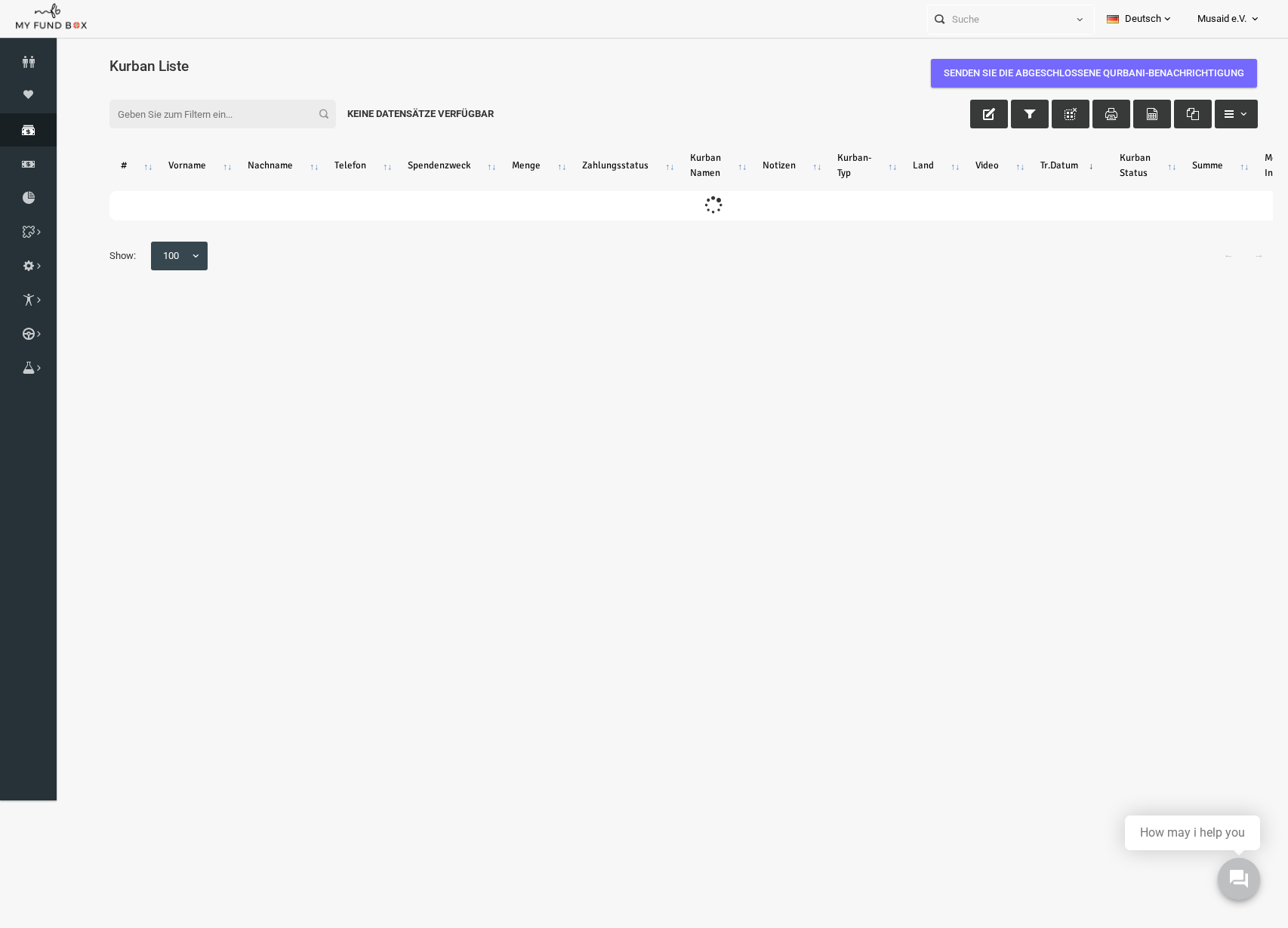
click at [18, 144] on link "Spenden" at bounding box center [28, 130] width 57 height 33
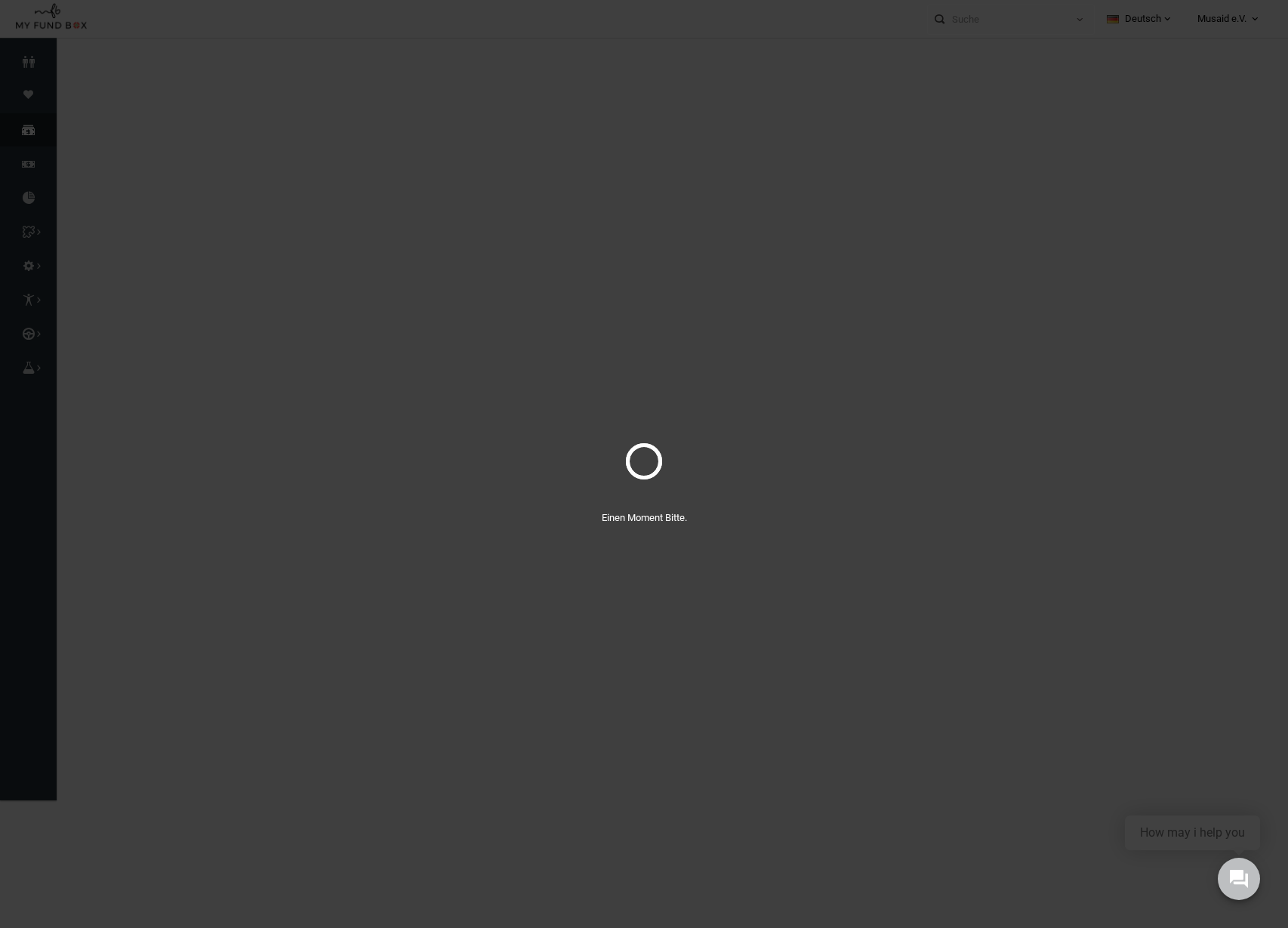
select select "100"
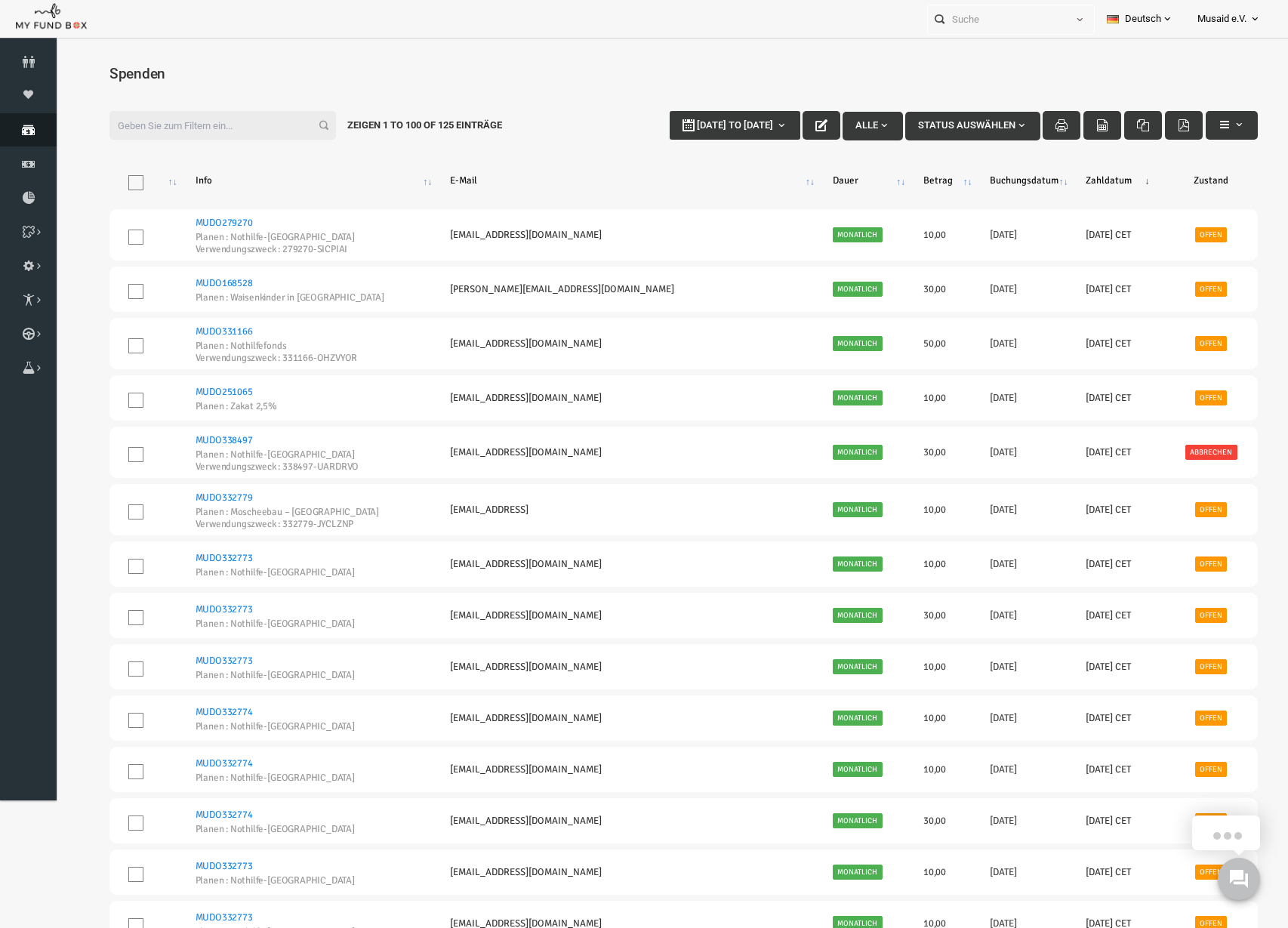
click at [22, 126] on icon at bounding box center [28, 130] width 57 height 12
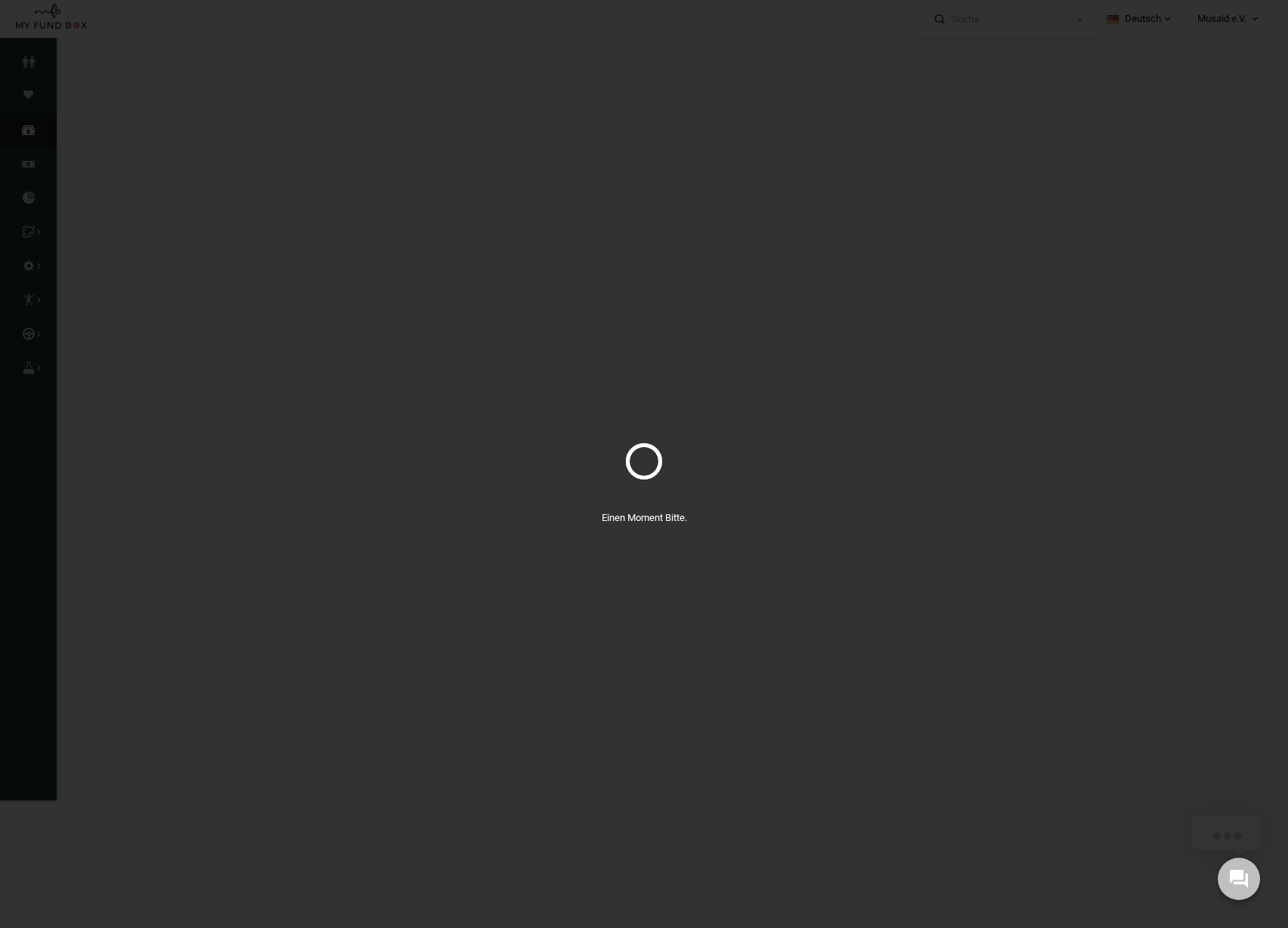
select select "100"
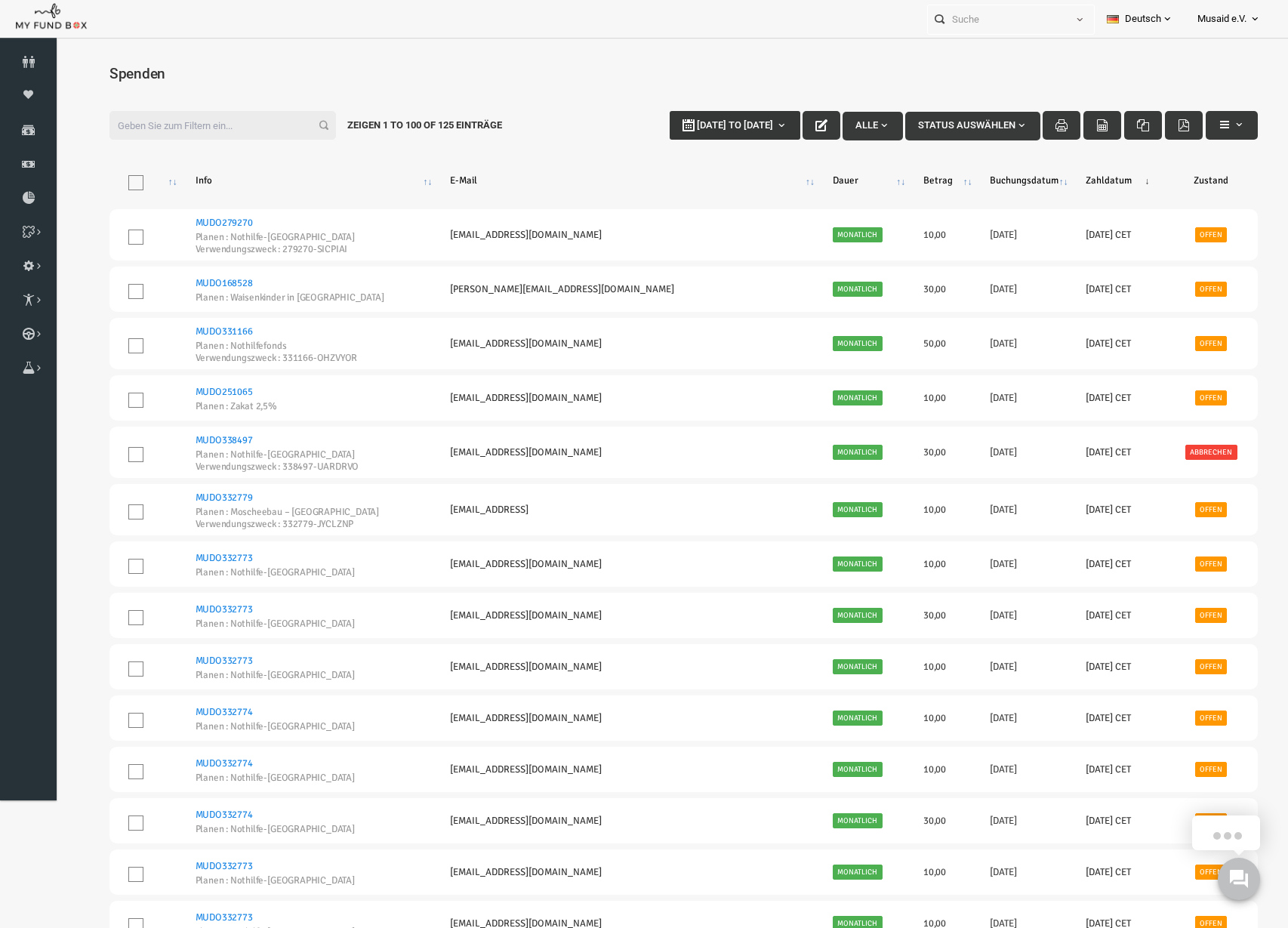
type input "[DATE]"
click at [704, 138] on button "[DATE] to [DATE]" at bounding box center [710, 125] width 131 height 29
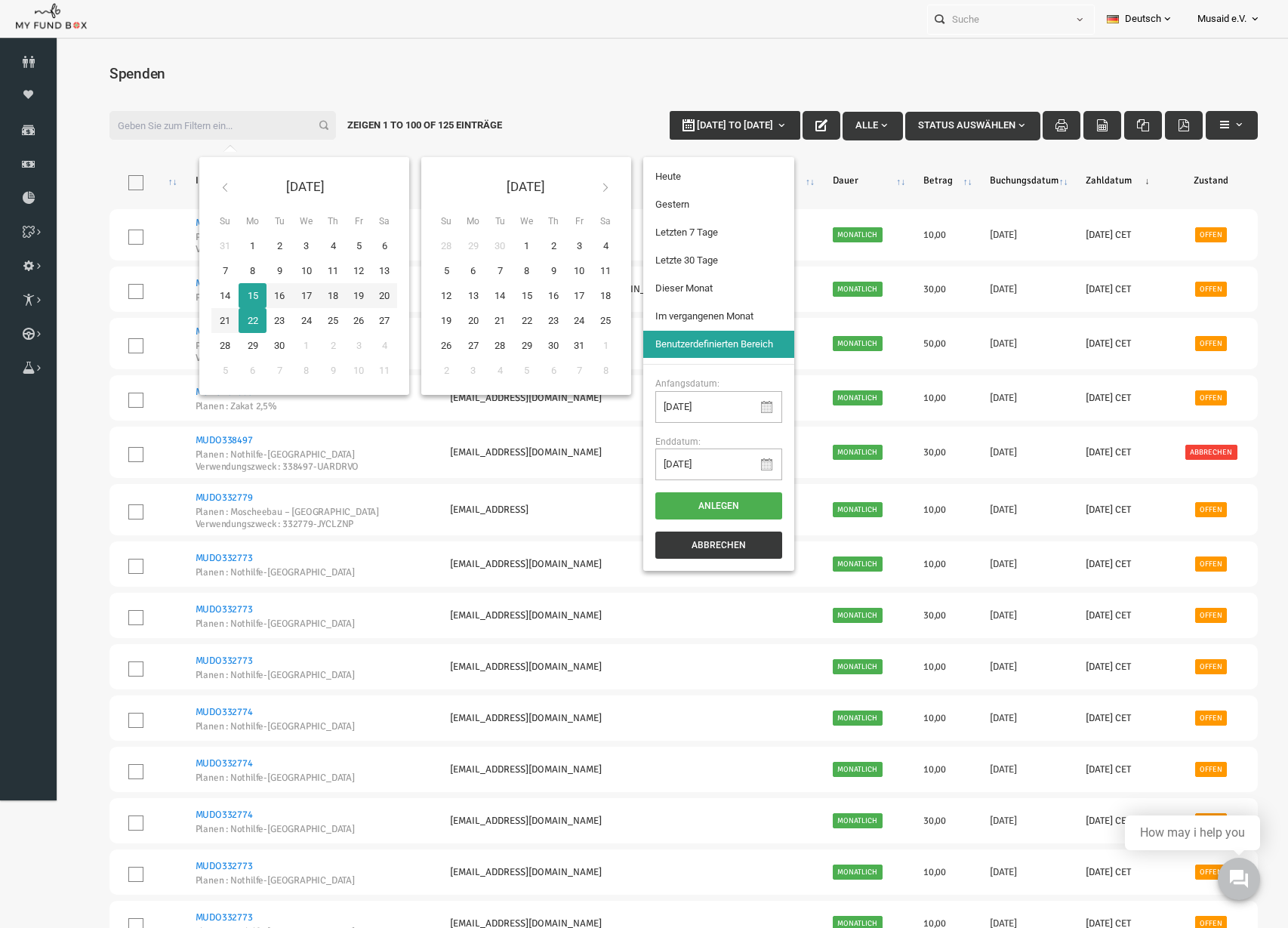
type input "[DATE]"
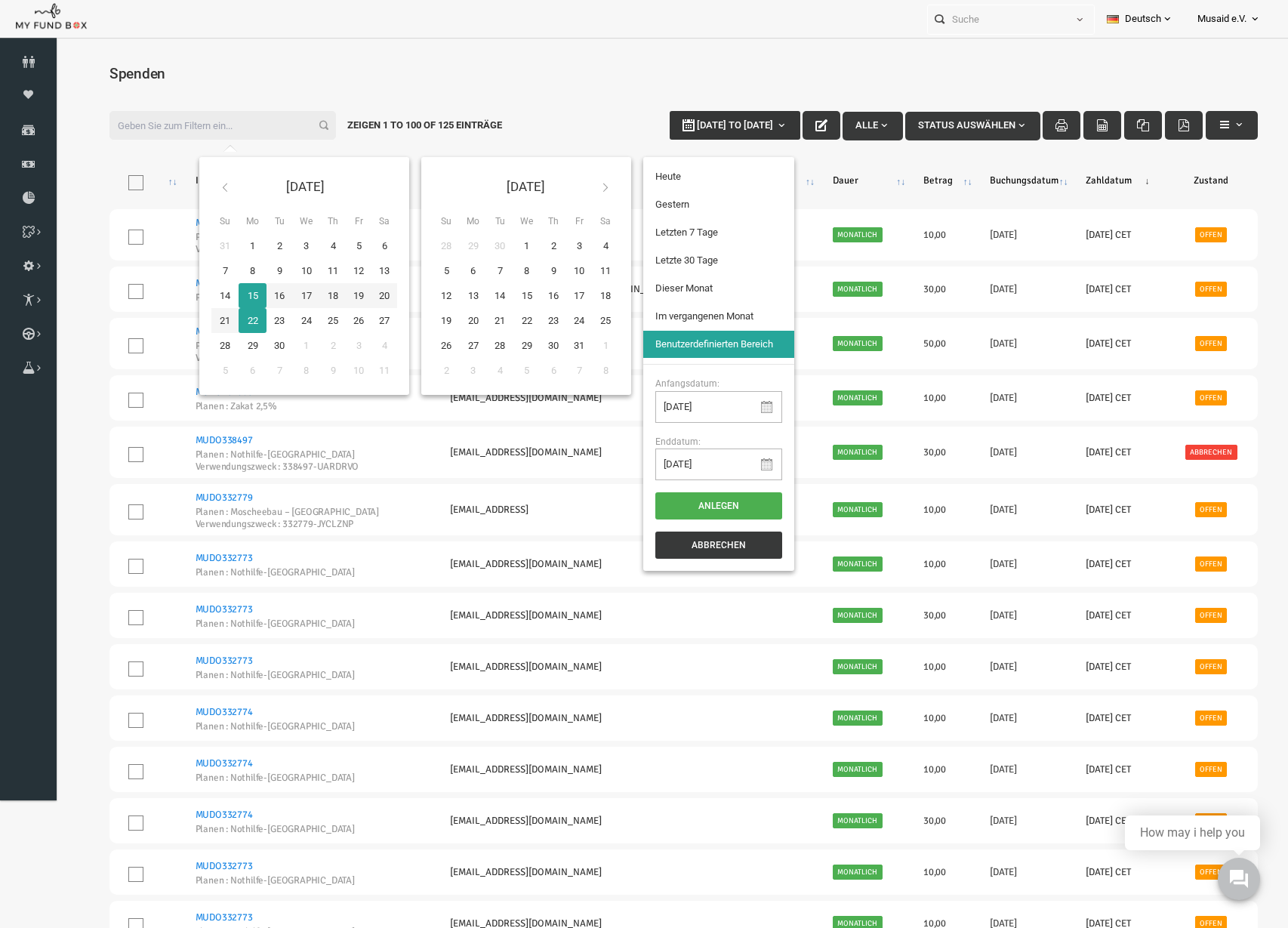
type input "[DATE]"
click at [673, 273] on li "Letzte 30 Tage" at bounding box center [693, 260] width 151 height 27
select select "100"
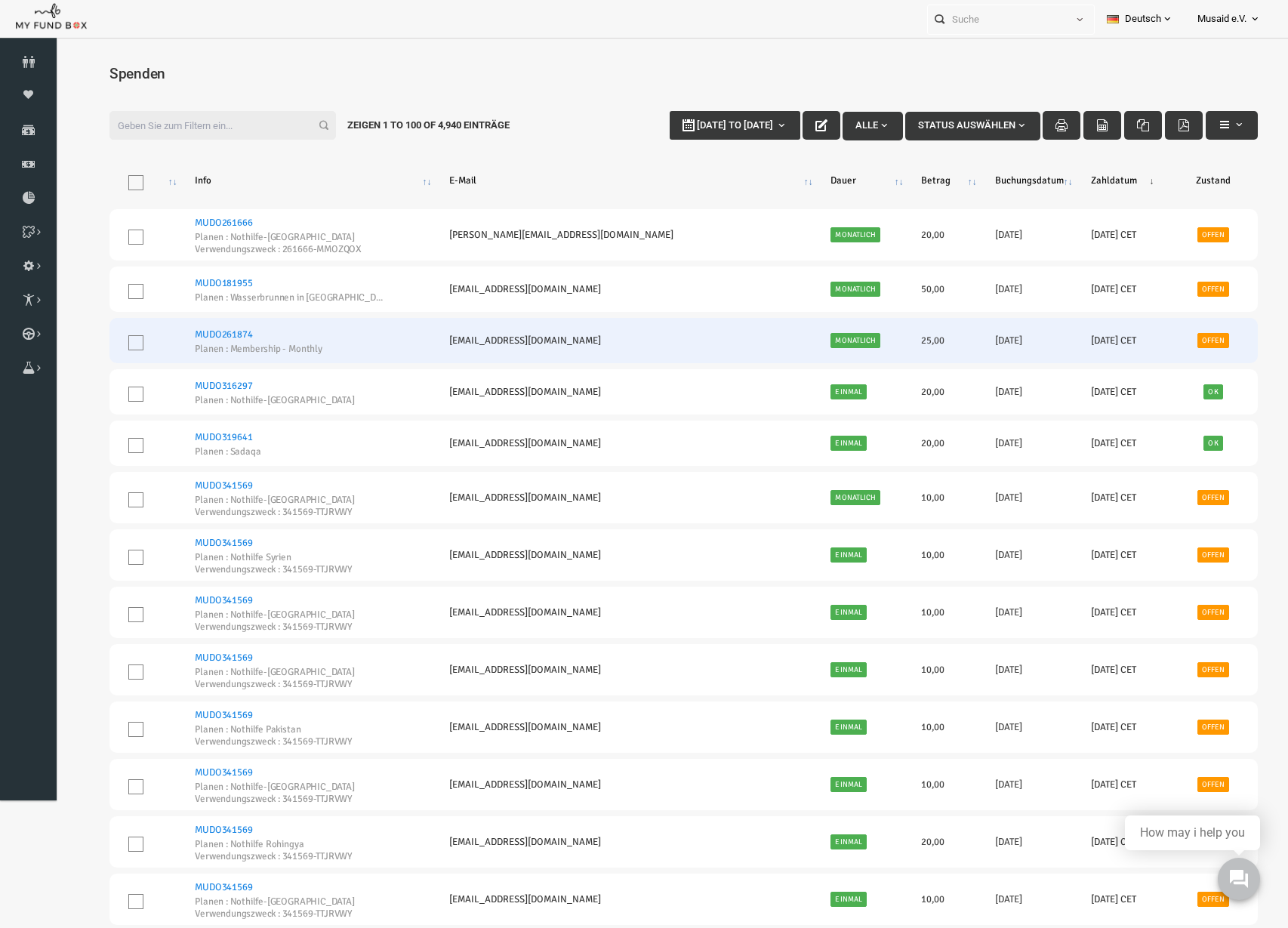
drag, startPoint x: 954, startPoint y: 344, endPoint x: 1004, endPoint y: 347, distance: 50.1
click at [1004, 347] on td "[DATE]" at bounding box center [1004, 340] width 95 height 45
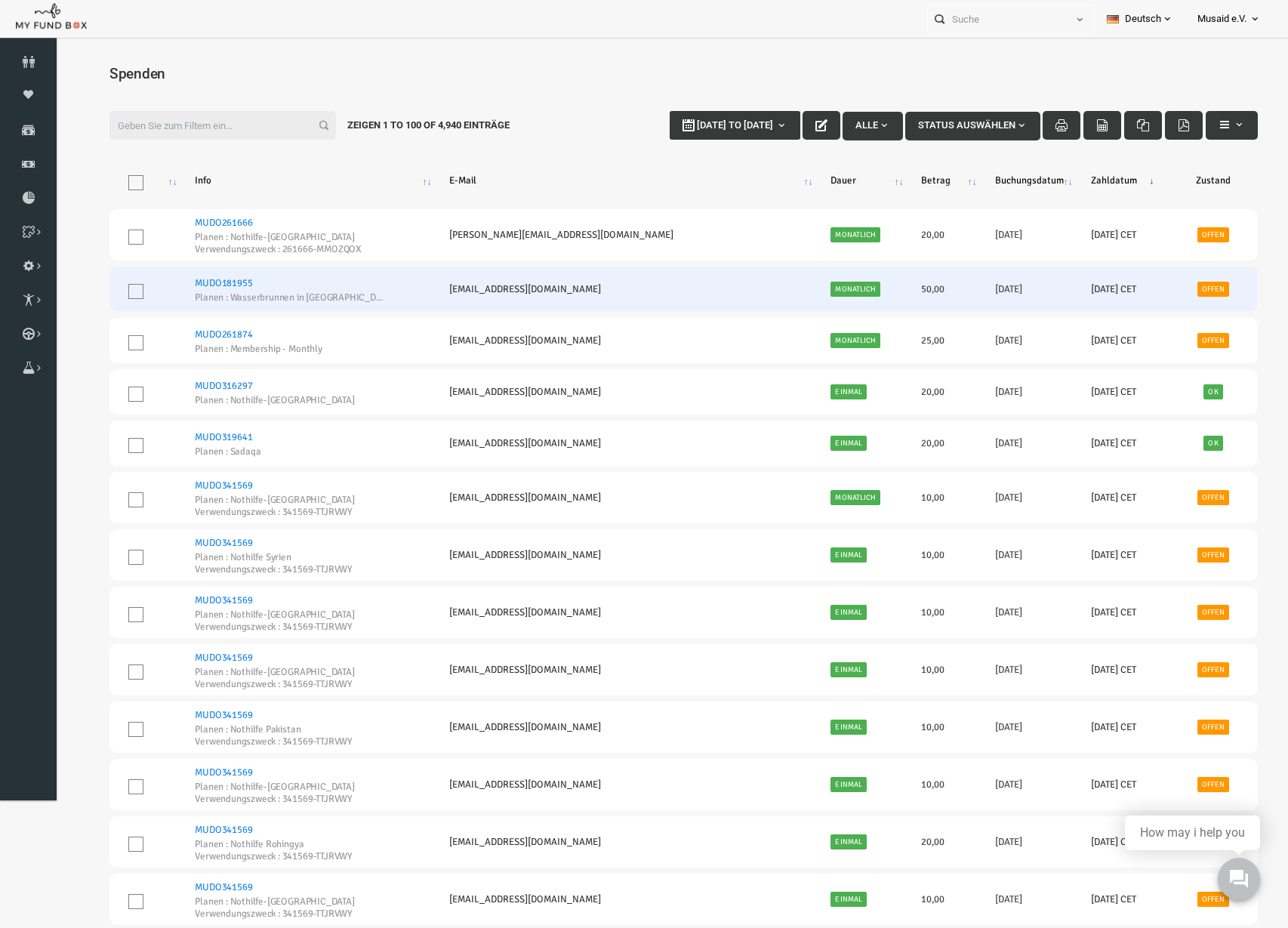
drag, startPoint x: 993, startPoint y: 344, endPoint x: 297, endPoint y: 299, distance: 697.5
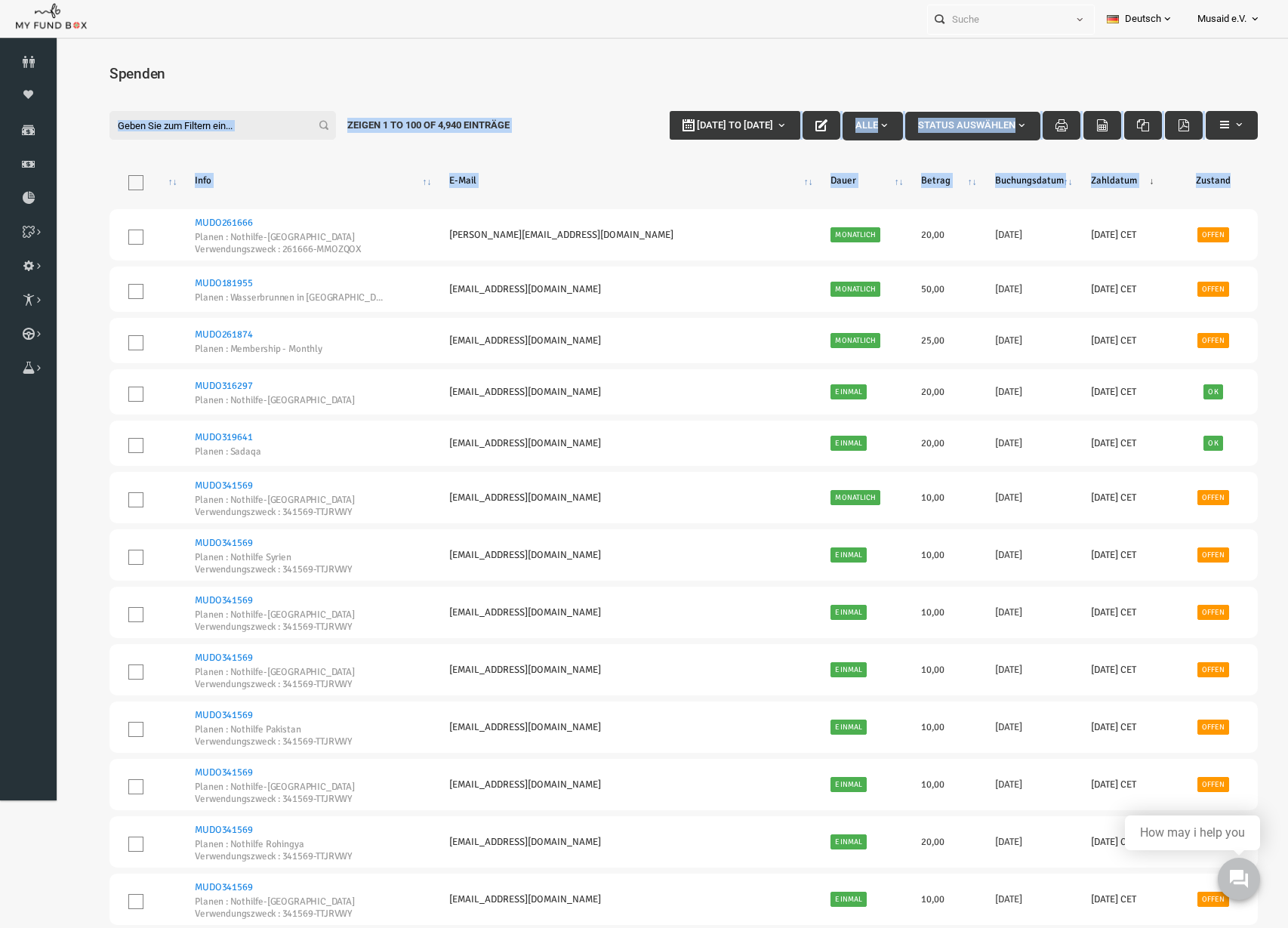
drag, startPoint x: 174, startPoint y: 222, endPoint x: 1209, endPoint y: 42, distance: 1050.5
click at [1209, 45] on html "Spender nicht gefunden Patenschaft nicht gefunden Partner nicht gefunden !!!! B…" at bounding box center [659, 509] width 1208 height 928
click at [726, 83] on h4 "Spenden" at bounding box center [659, 74] width 1179 height 22
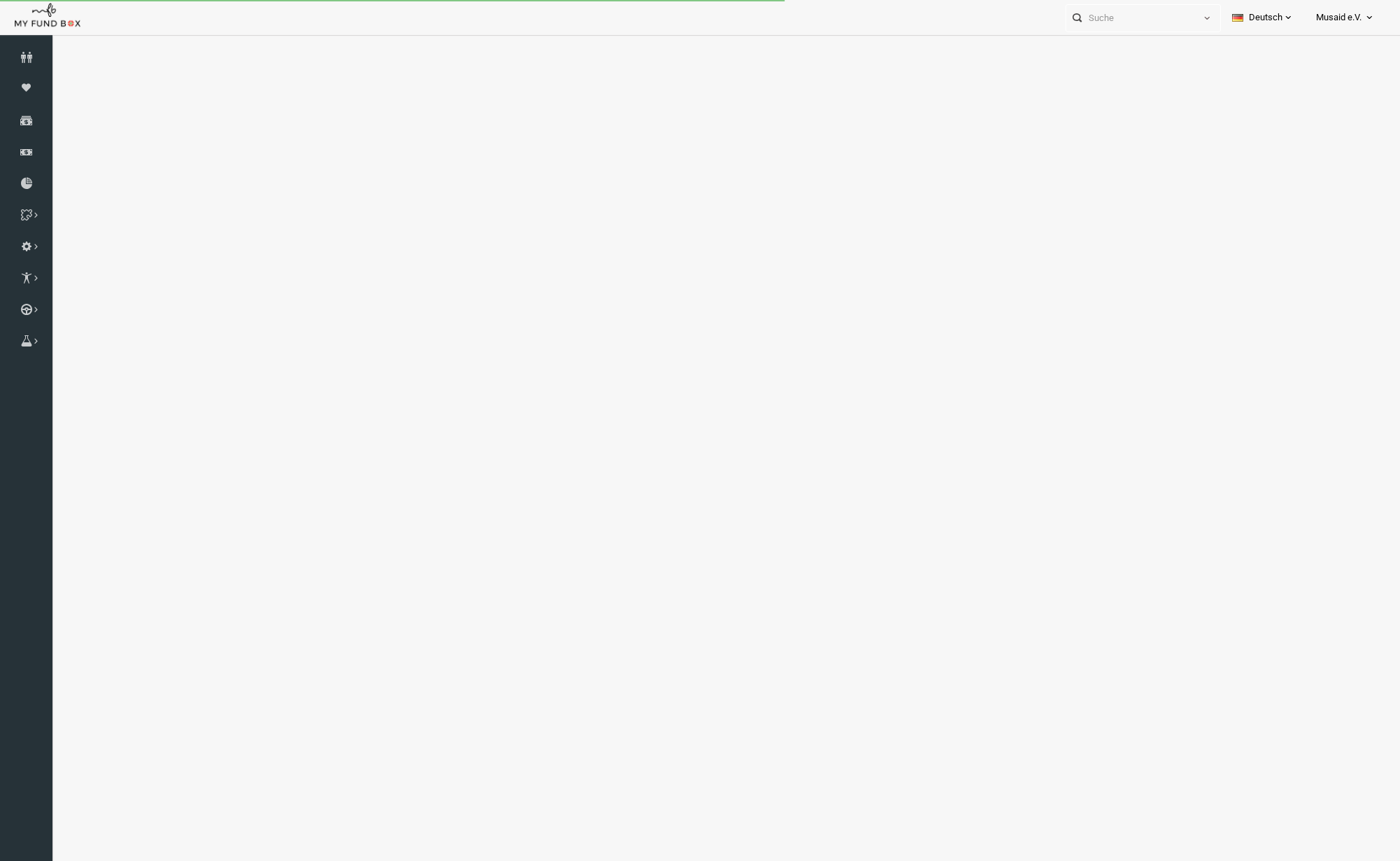
select select "100"
